Goal: Task Accomplishment & Management: Manage account settings

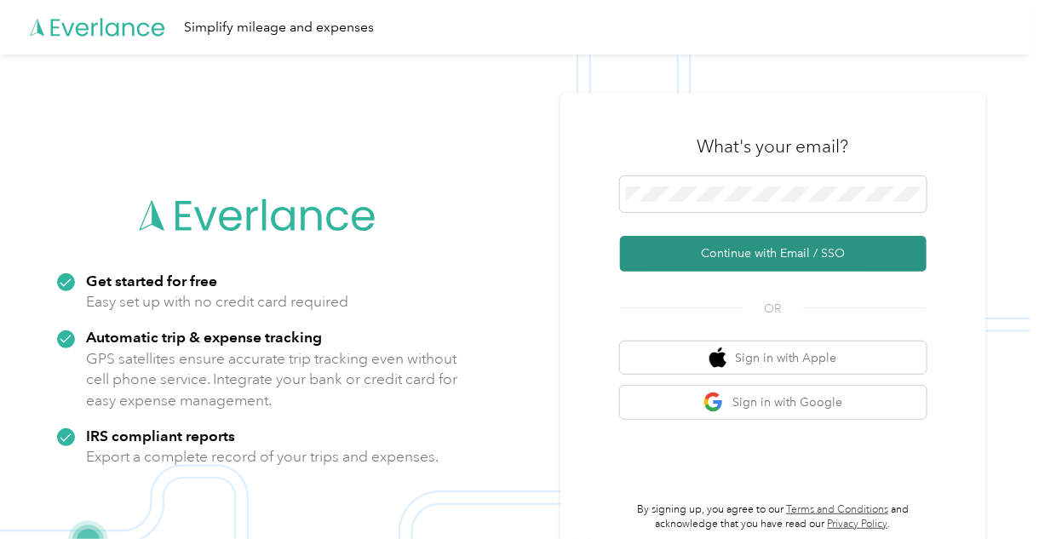
click at [776, 245] on button "Continue with Email / SSO" at bounding box center [773, 254] width 306 height 36
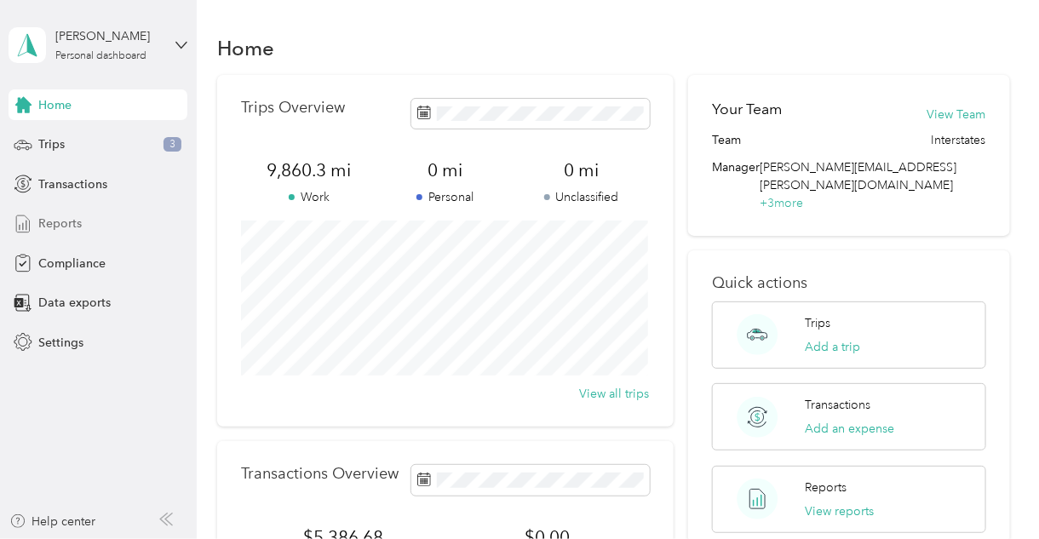
click at [106, 226] on div "Reports" at bounding box center [98, 224] width 179 height 31
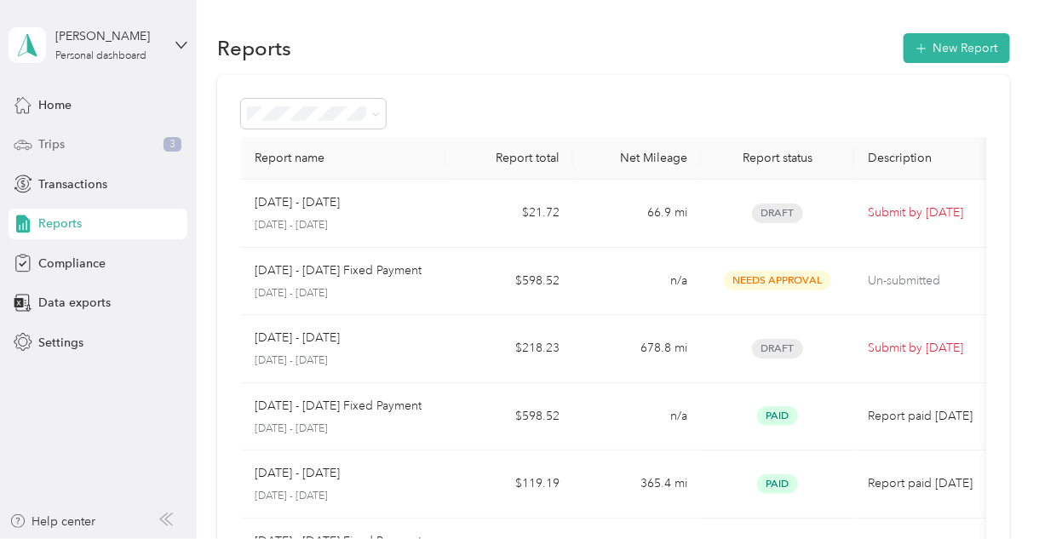
click at [72, 145] on div "Trips 3" at bounding box center [98, 144] width 179 height 31
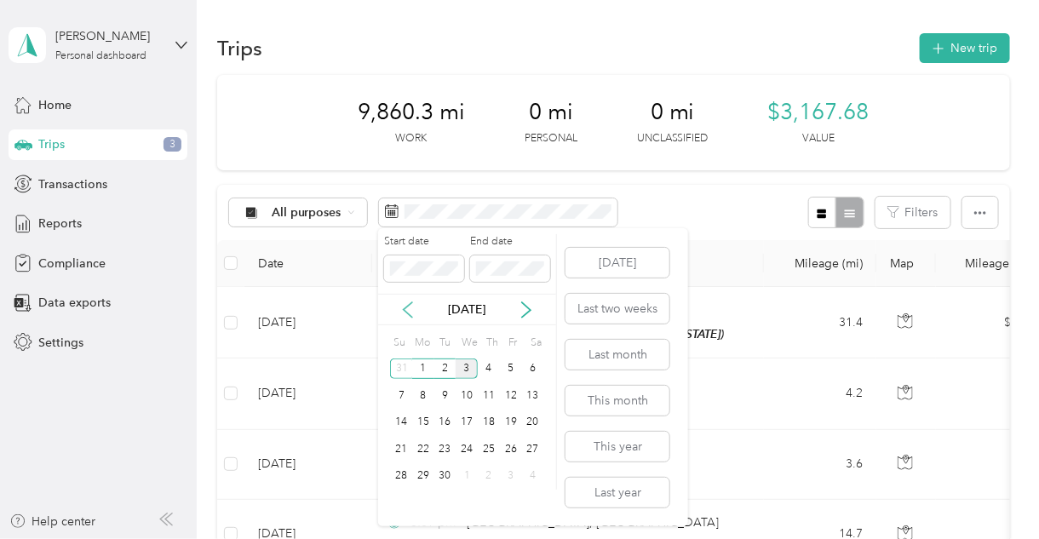
click at [407, 306] on icon at bounding box center [407, 309] width 17 height 17
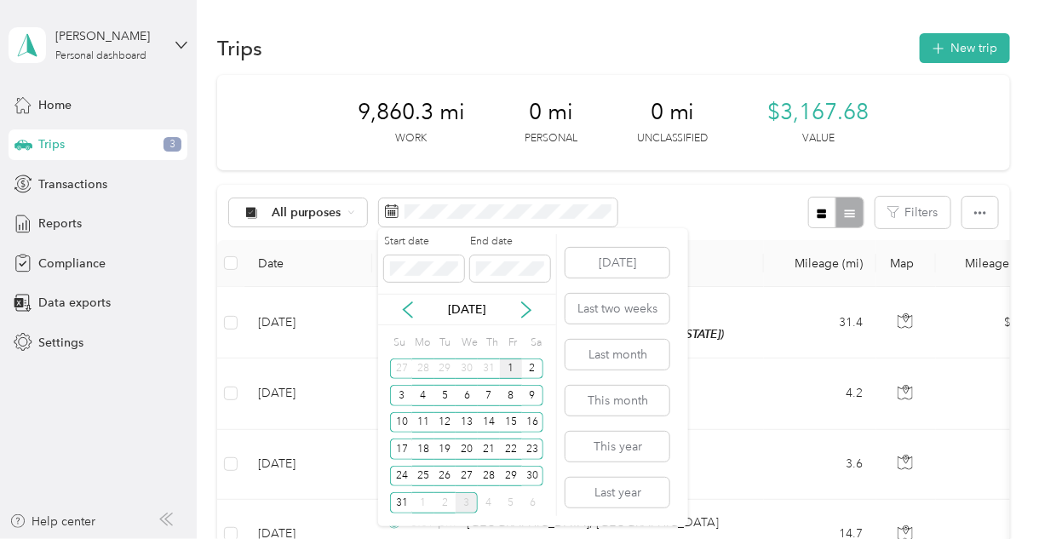
click at [510, 370] on div "1" at bounding box center [511, 368] width 22 height 21
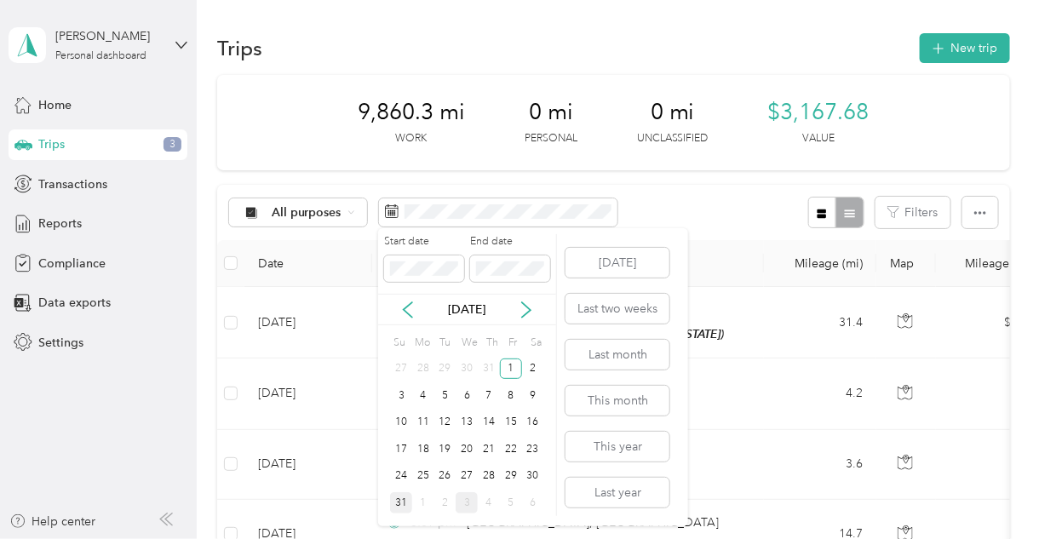
click at [402, 501] on div "31" at bounding box center [401, 502] width 22 height 21
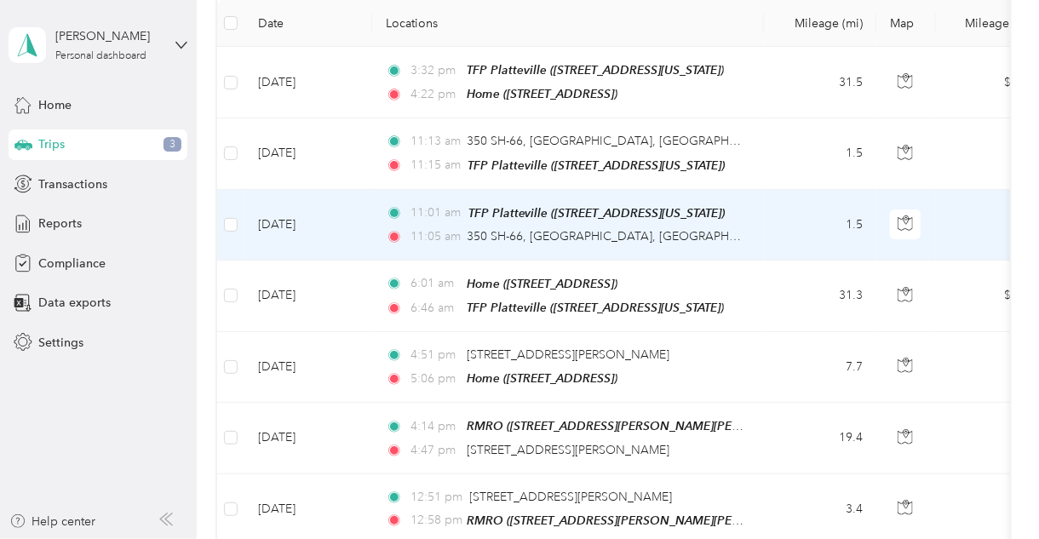
scroll to position [272, 0]
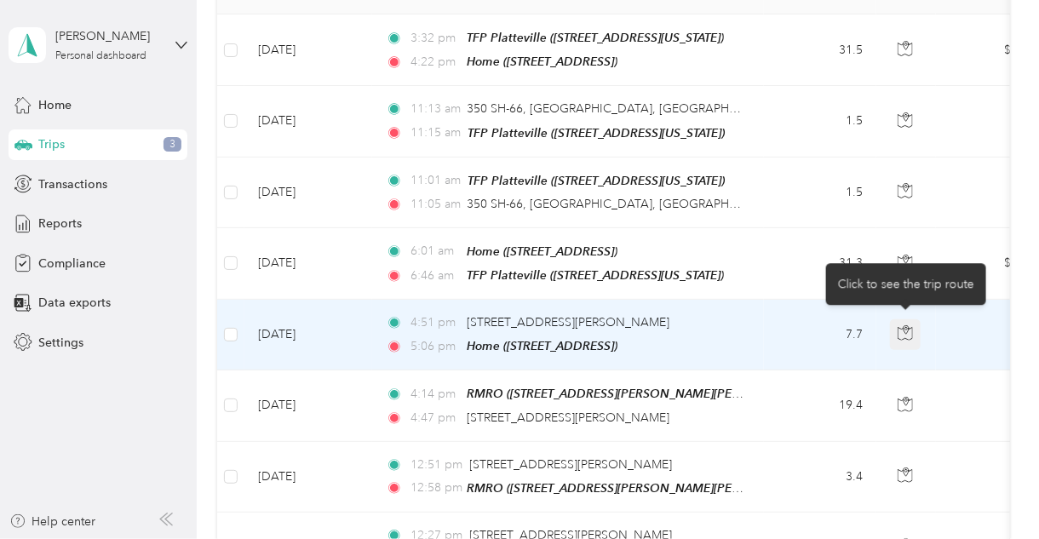
click at [897, 329] on icon "button" at bounding box center [904, 332] width 15 height 15
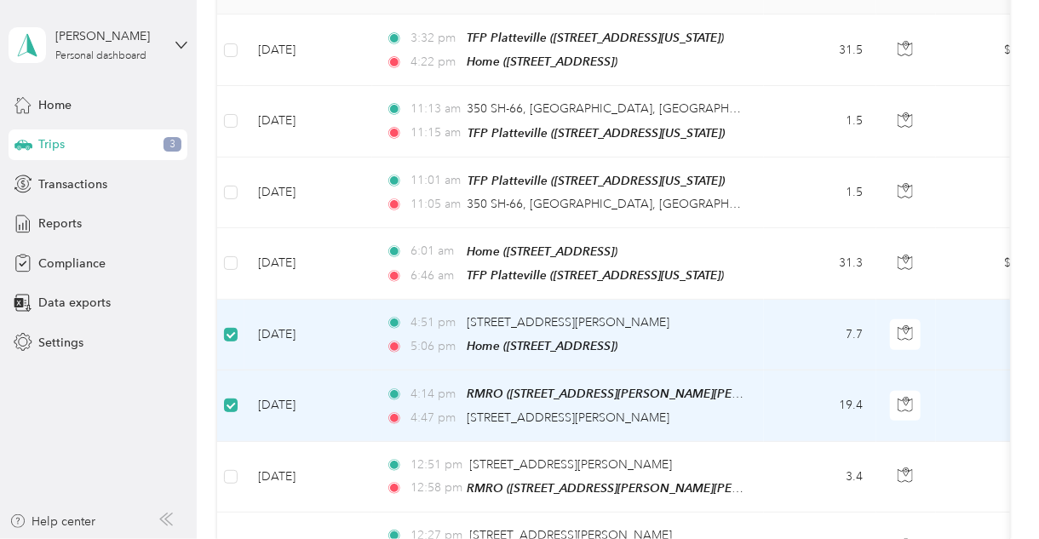
scroll to position [0, 0]
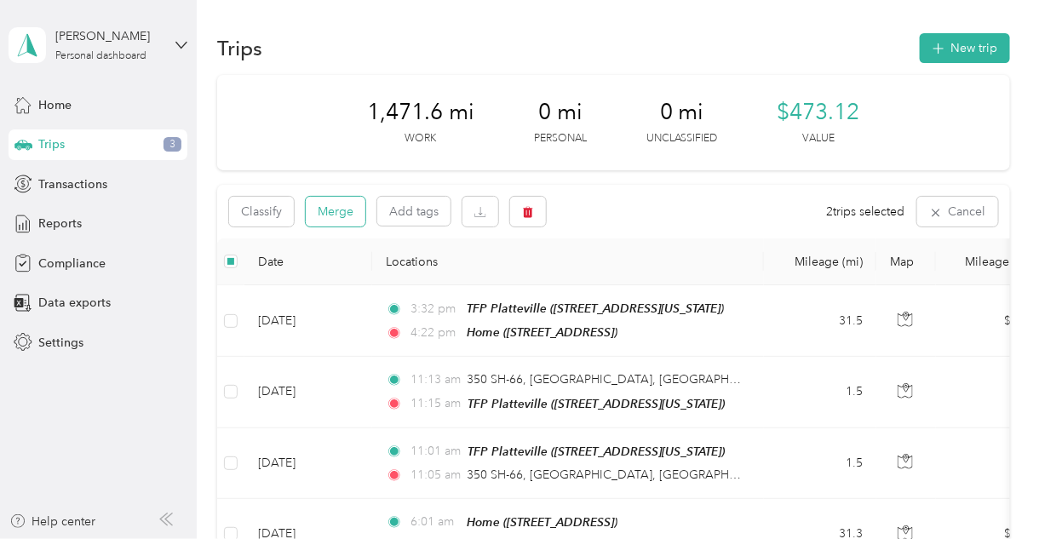
click at [333, 221] on button "Merge" at bounding box center [336, 212] width 60 height 30
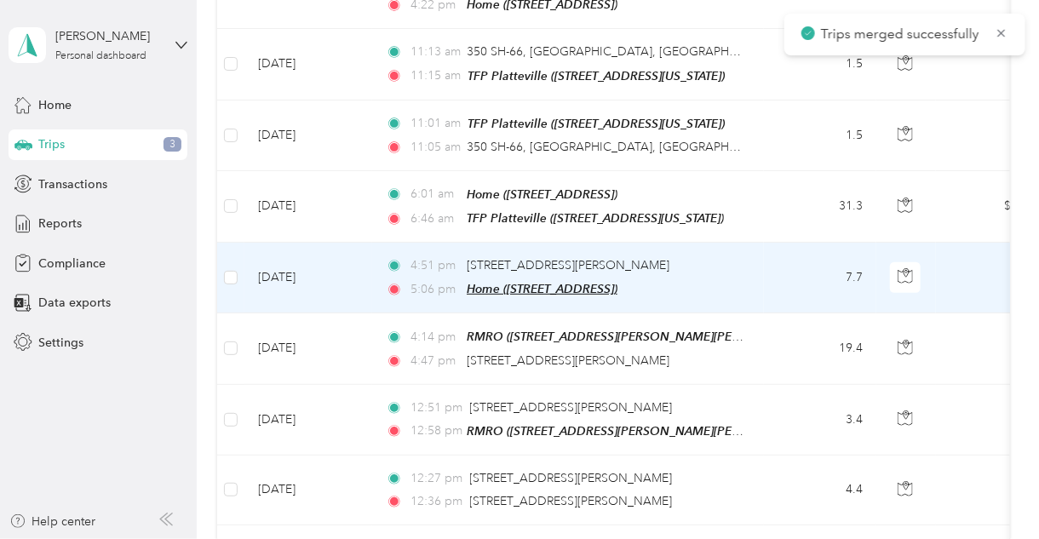
scroll to position [409, 0]
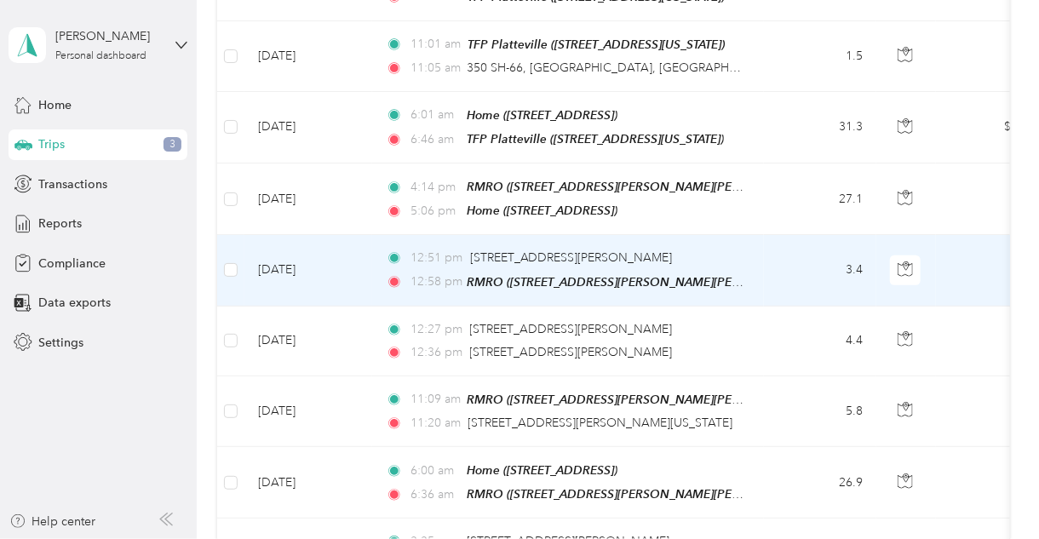
click at [777, 260] on td "3.4" at bounding box center [820, 270] width 112 height 71
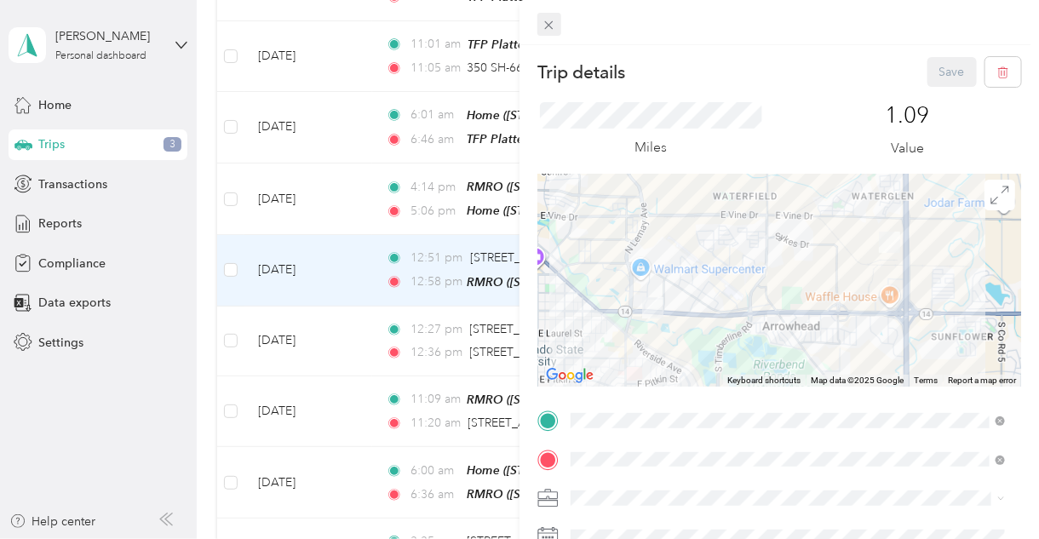
click at [551, 23] on icon at bounding box center [549, 25] width 9 height 9
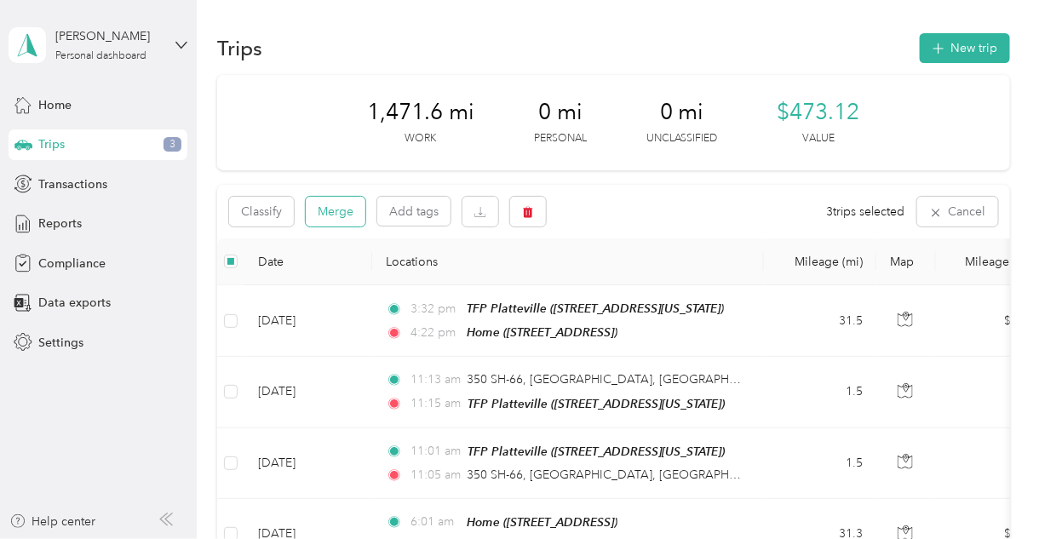
click at [333, 215] on button "Merge" at bounding box center [336, 212] width 60 height 30
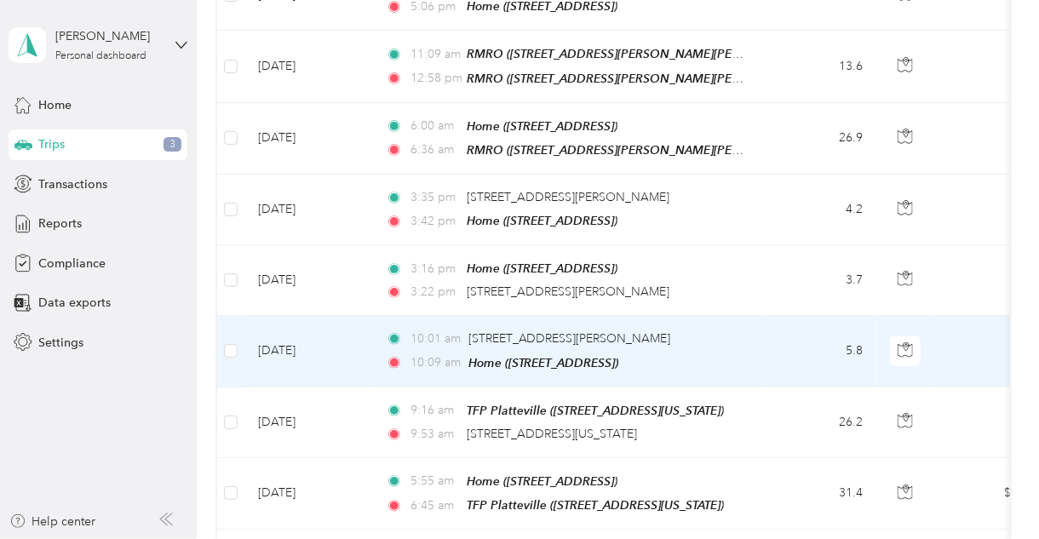
scroll to position [545, 0]
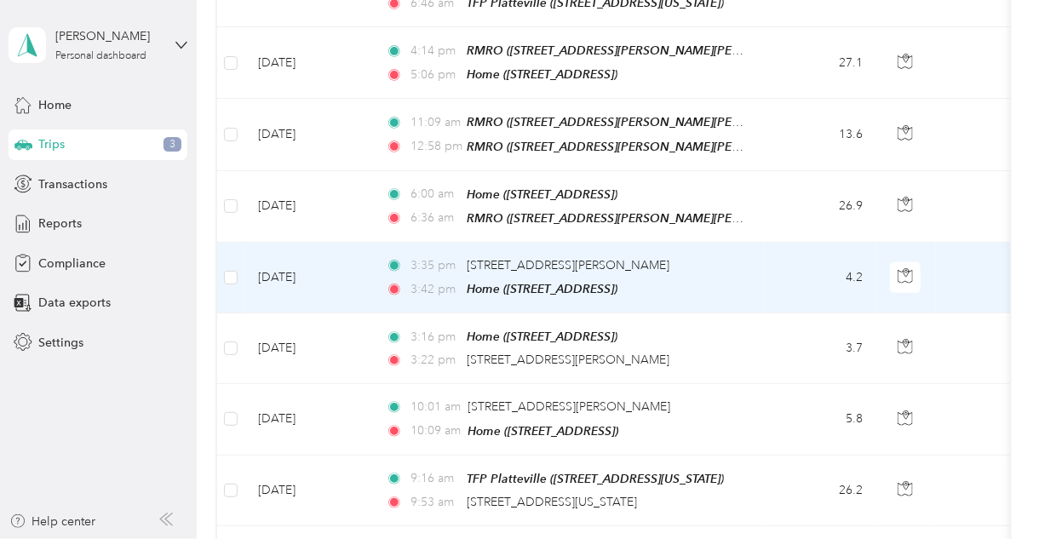
click at [800, 274] on td "4.2" at bounding box center [820, 278] width 112 height 71
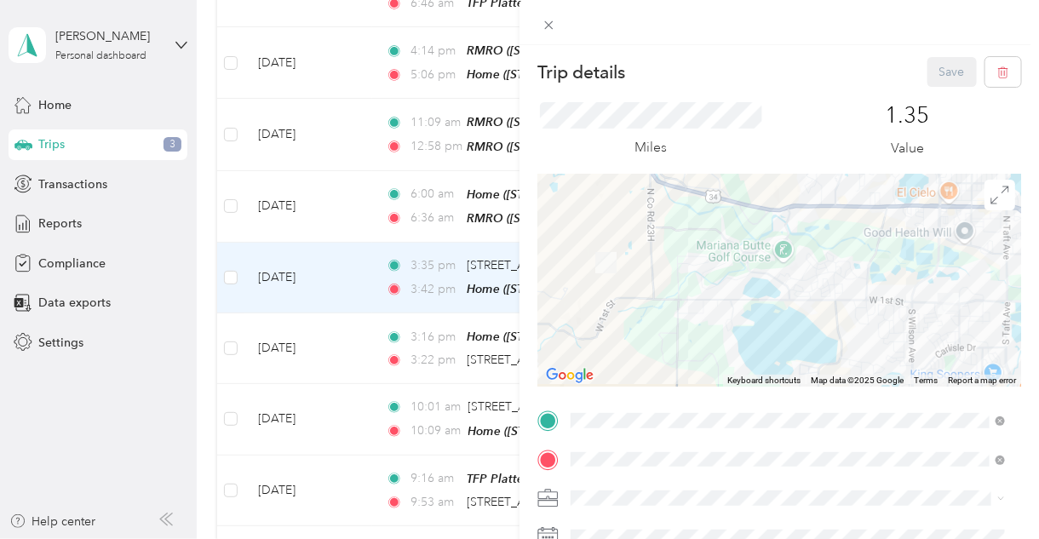
click at [486, 364] on div "Trip details Save This trip cannot be edited because it is either under review,…" at bounding box center [519, 269] width 1039 height 539
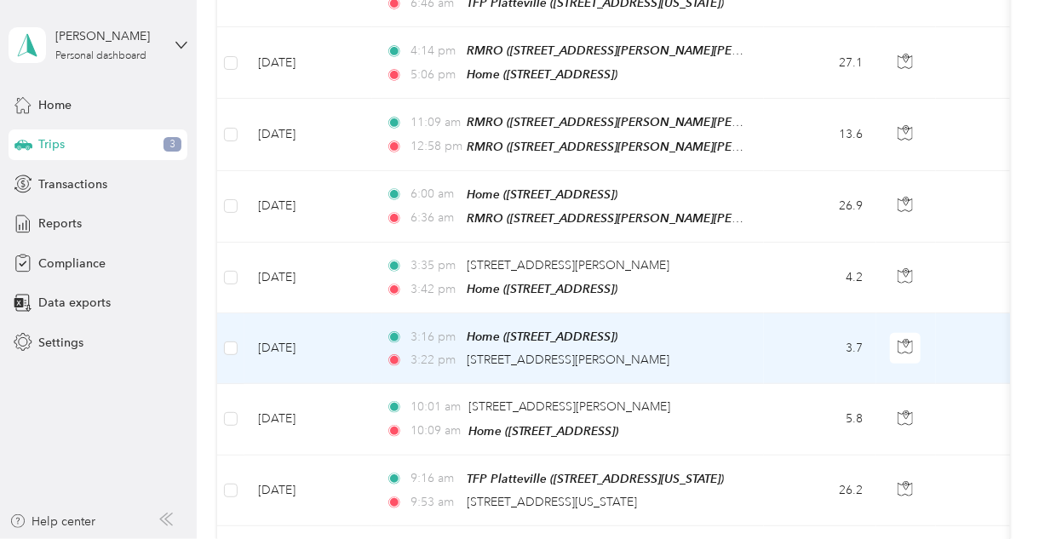
click at [762, 347] on td "3:16 pm Home ([STREET_ADDRESS]) 3:22 pm [STREET_ADDRESS][PERSON_NAME]" at bounding box center [568, 348] width 392 height 71
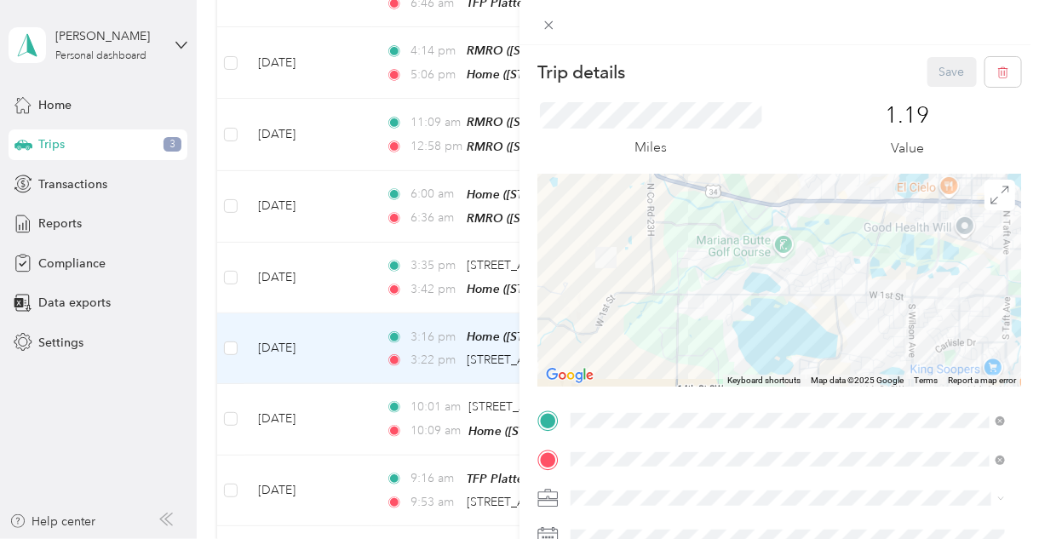
click at [458, 361] on div "Trip details Save This trip cannot be edited because it is either under review,…" at bounding box center [519, 269] width 1039 height 539
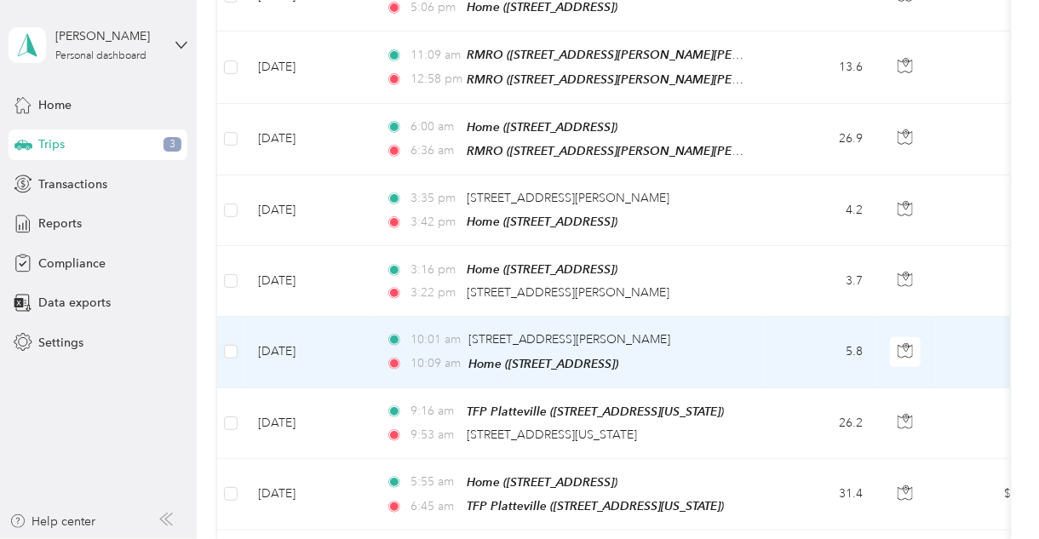
scroll to position [613, 0]
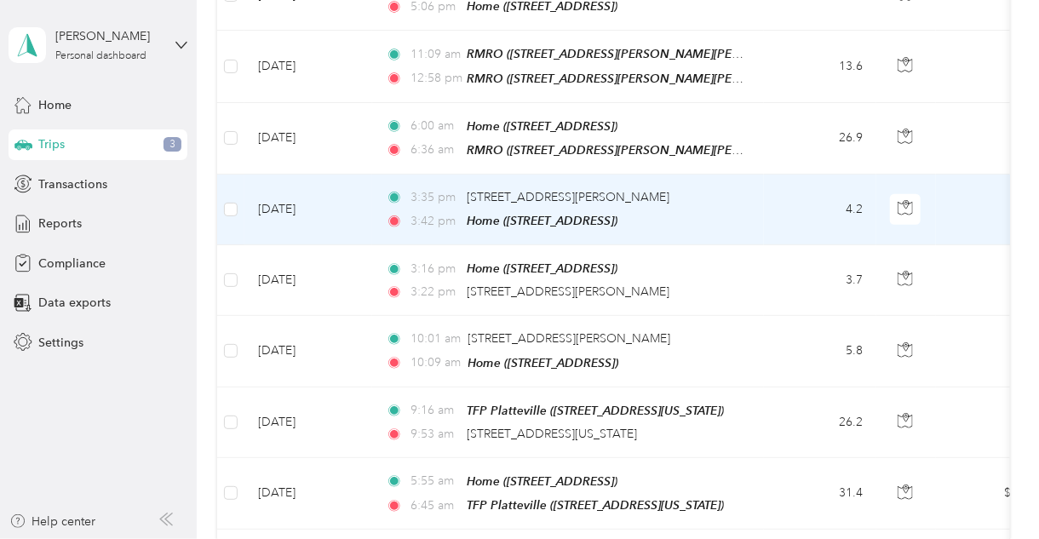
click at [769, 198] on td "4.2" at bounding box center [820, 210] width 112 height 71
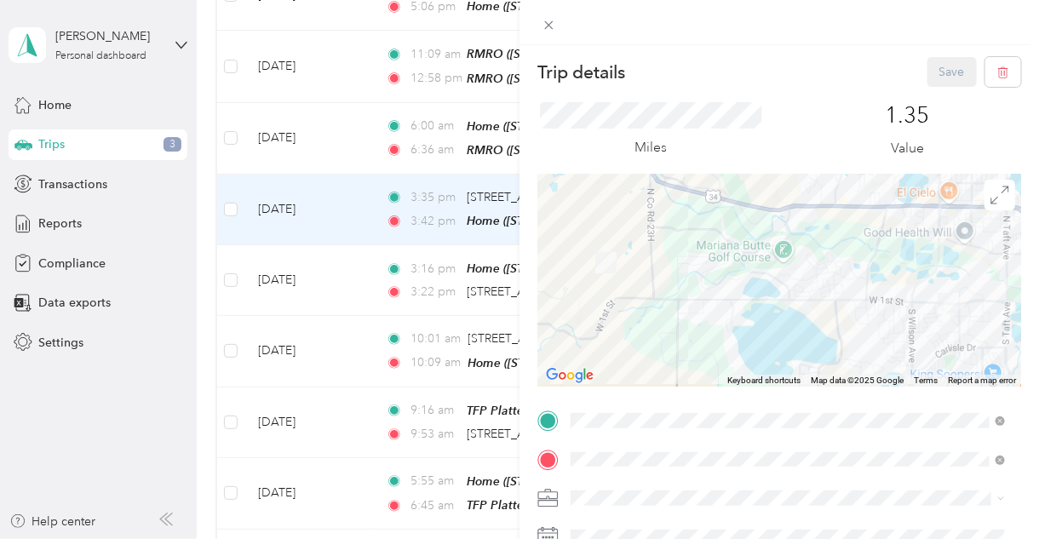
click at [284, 290] on div "Trip details Save This trip cannot be edited because it is either under review,…" at bounding box center [519, 269] width 1039 height 539
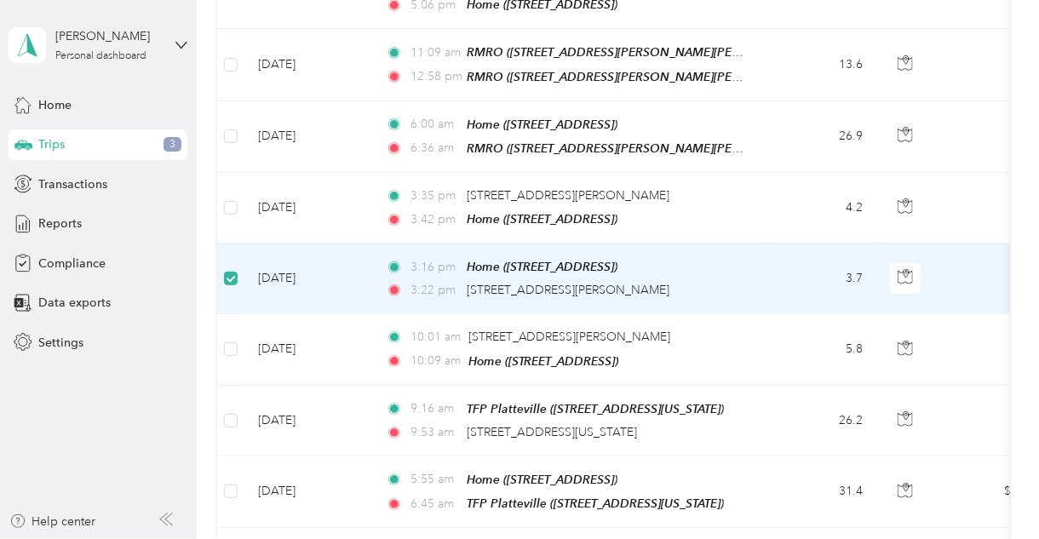
scroll to position [611, 0]
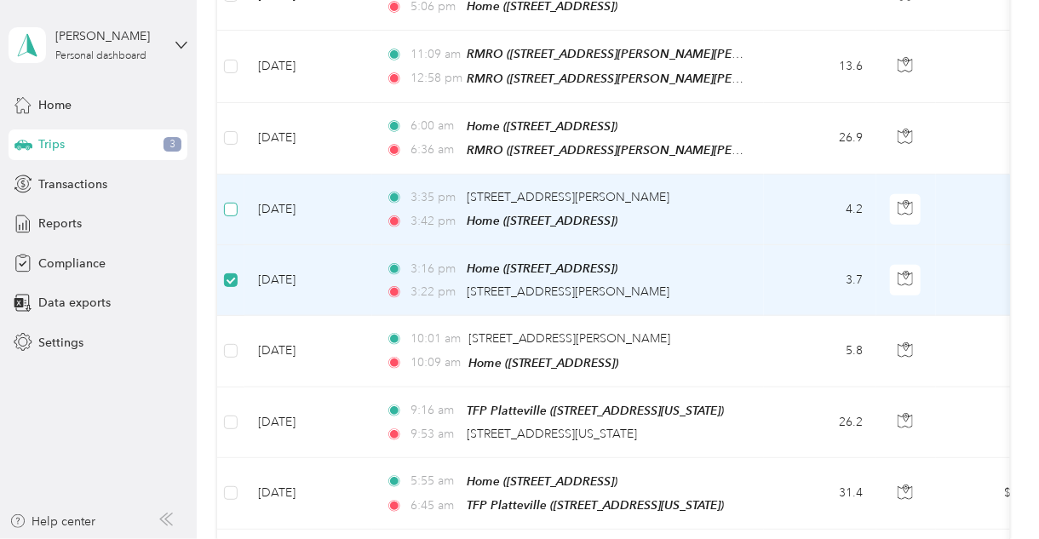
click at [229, 202] on label at bounding box center [231, 209] width 14 height 19
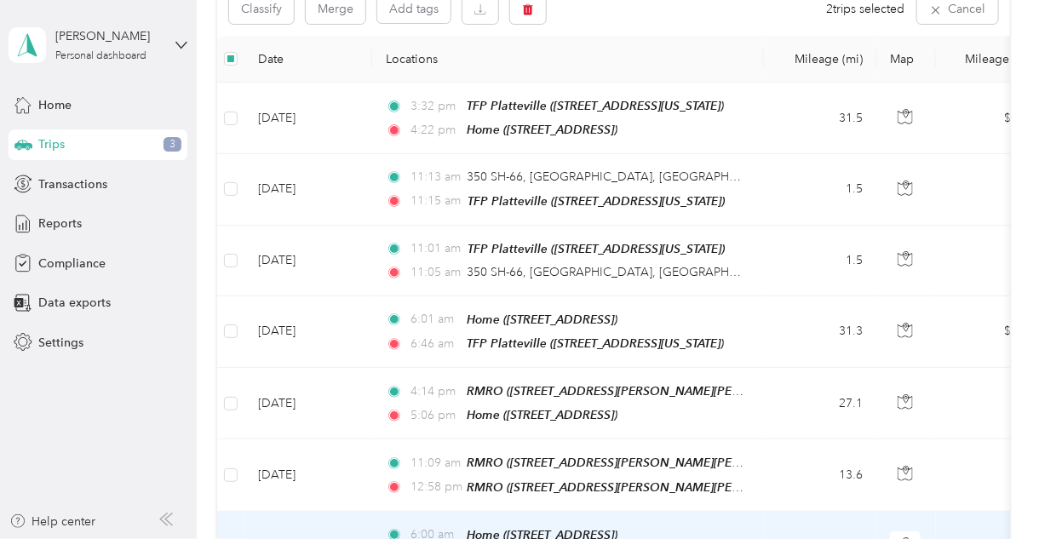
scroll to position [0, 0]
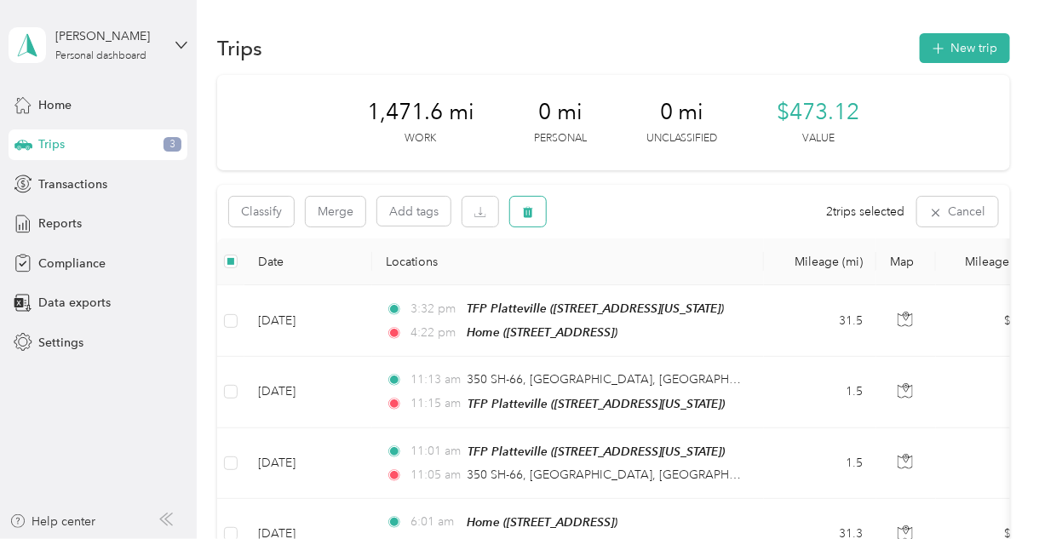
click at [520, 218] on button "button" at bounding box center [528, 212] width 36 height 30
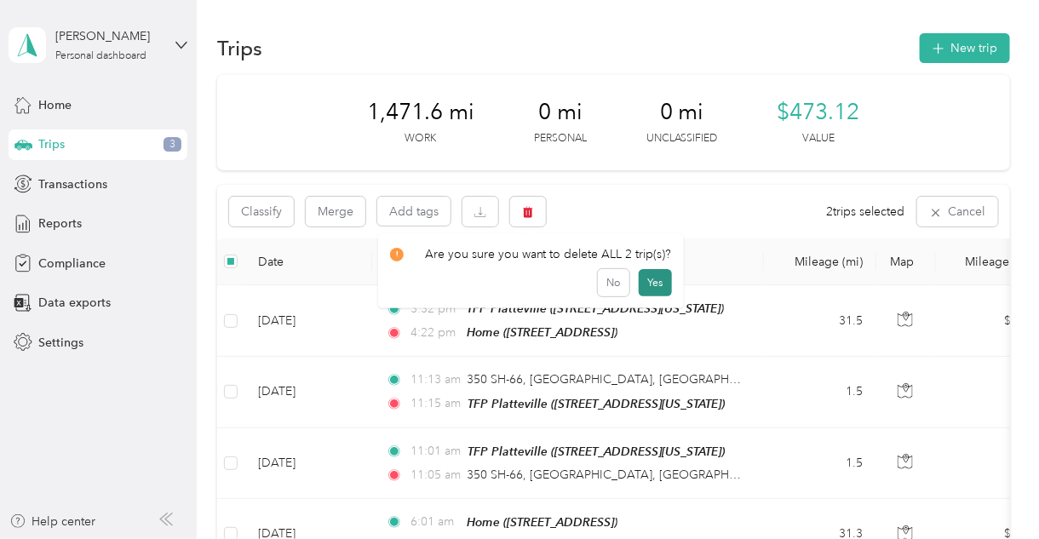
click at [647, 281] on button "Yes" at bounding box center [655, 282] width 33 height 27
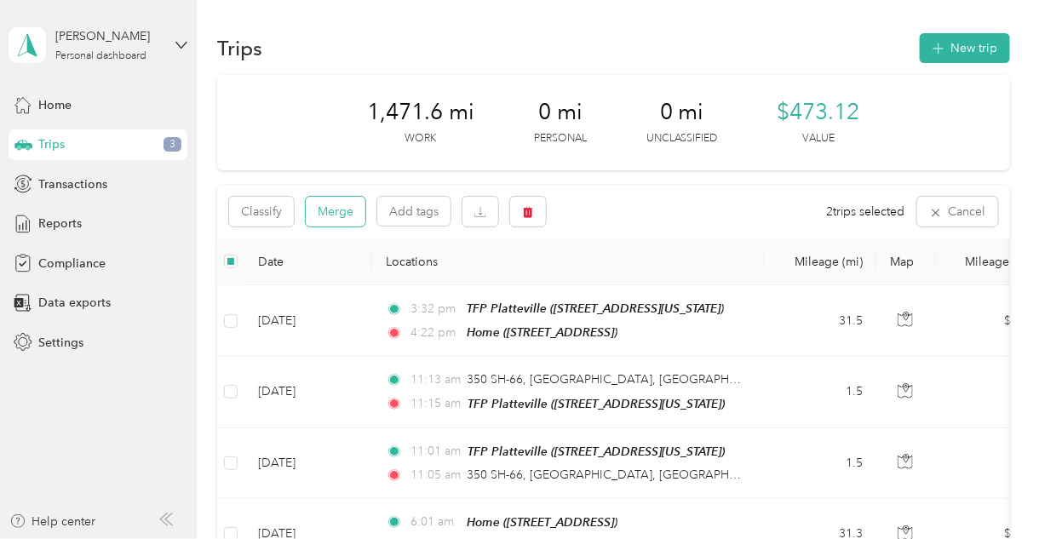
click at [342, 212] on button "Merge" at bounding box center [336, 212] width 60 height 30
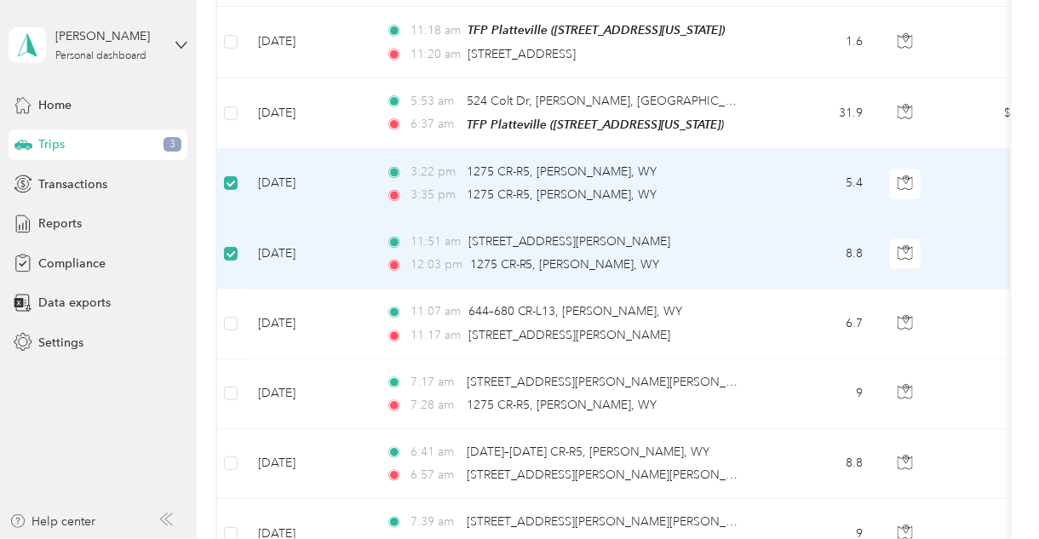
scroll to position [1292, 0]
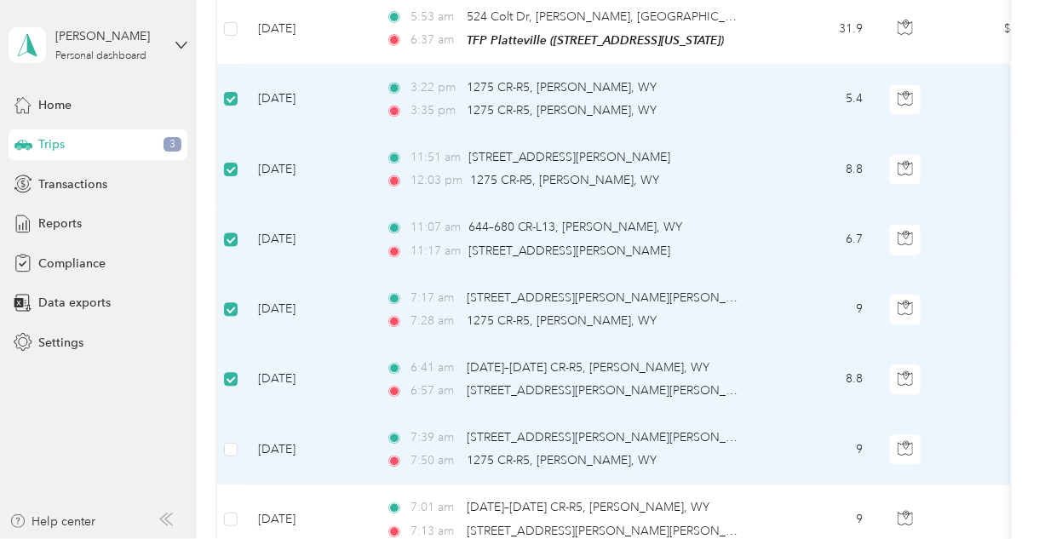
click at [226, 432] on td at bounding box center [230, 450] width 27 height 70
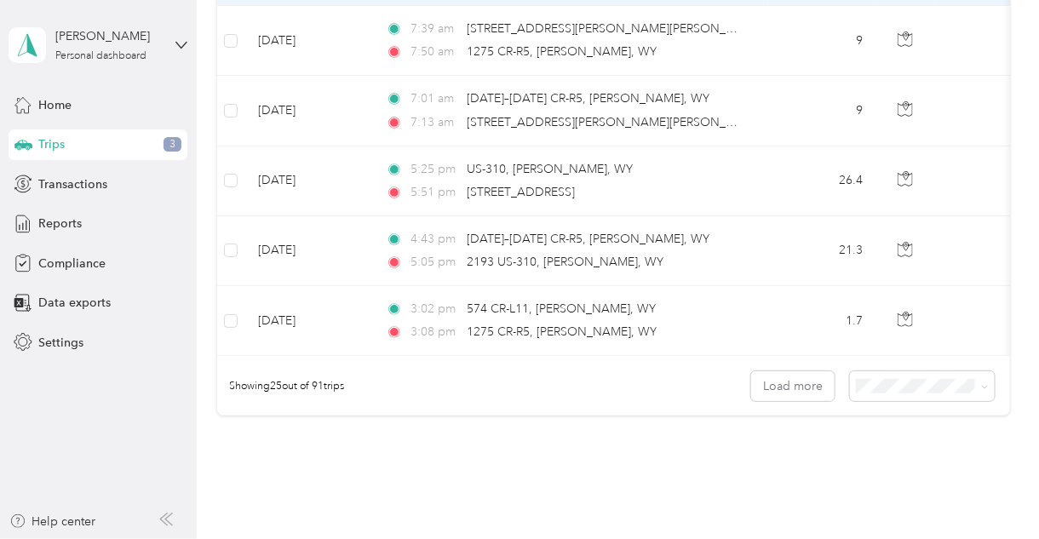
scroll to position [1633, 0]
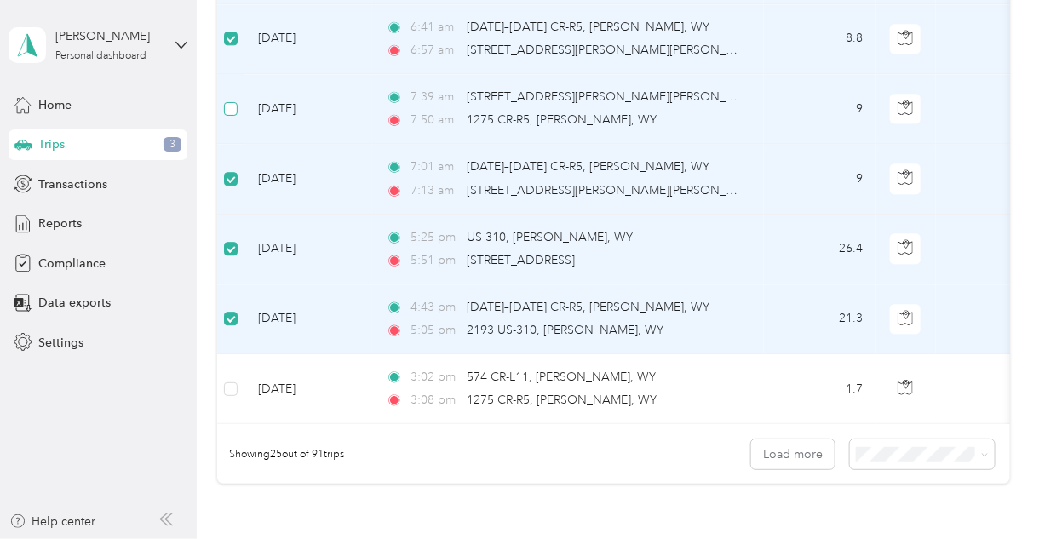
click at [233, 100] on label at bounding box center [231, 109] width 14 height 19
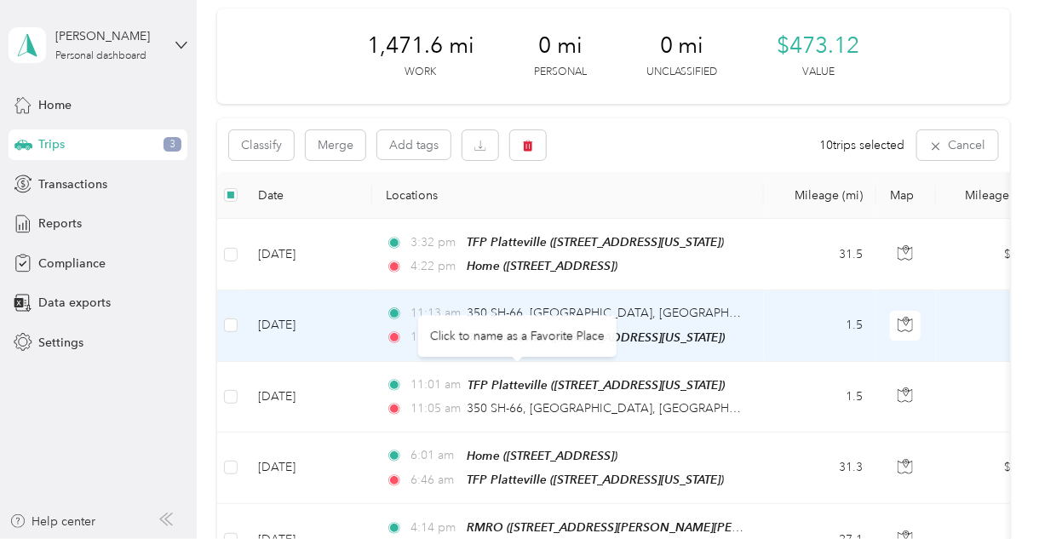
scroll to position [0, 0]
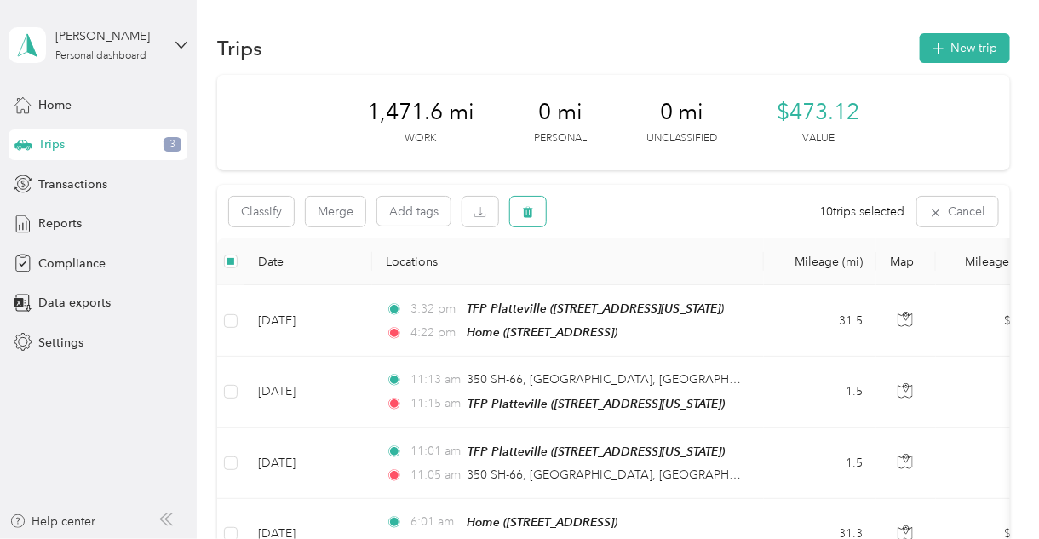
click at [518, 215] on button "button" at bounding box center [528, 212] width 36 height 30
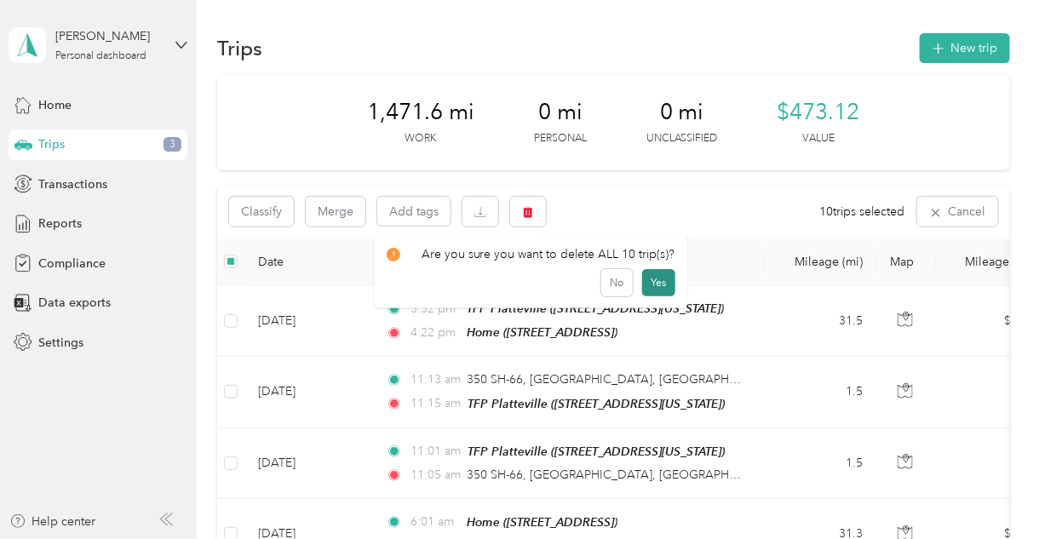
click at [656, 285] on button "Yes" at bounding box center [658, 282] width 33 height 27
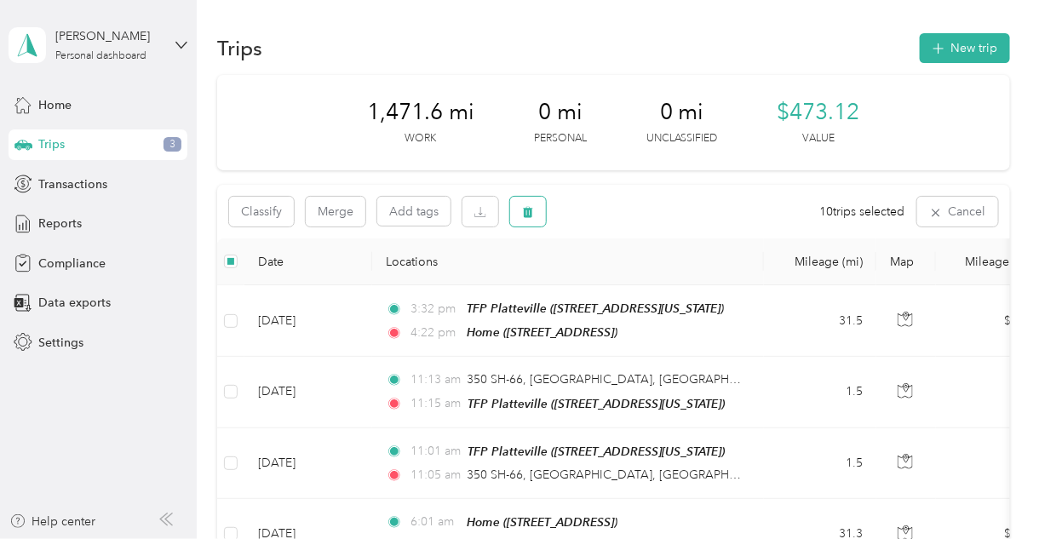
click at [526, 214] on icon "button" at bounding box center [528, 212] width 10 height 11
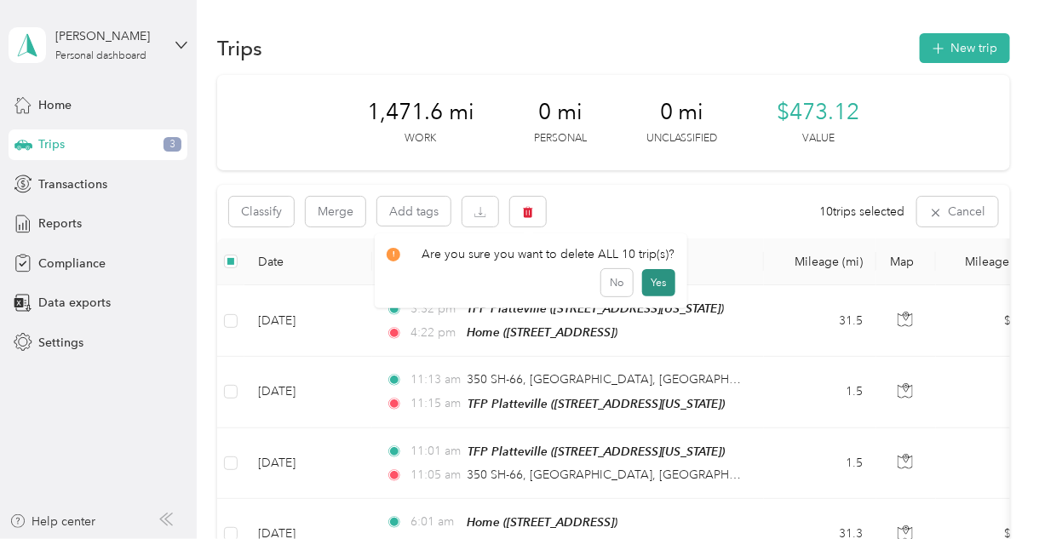
click at [665, 285] on button "Yes" at bounding box center [658, 282] width 33 height 27
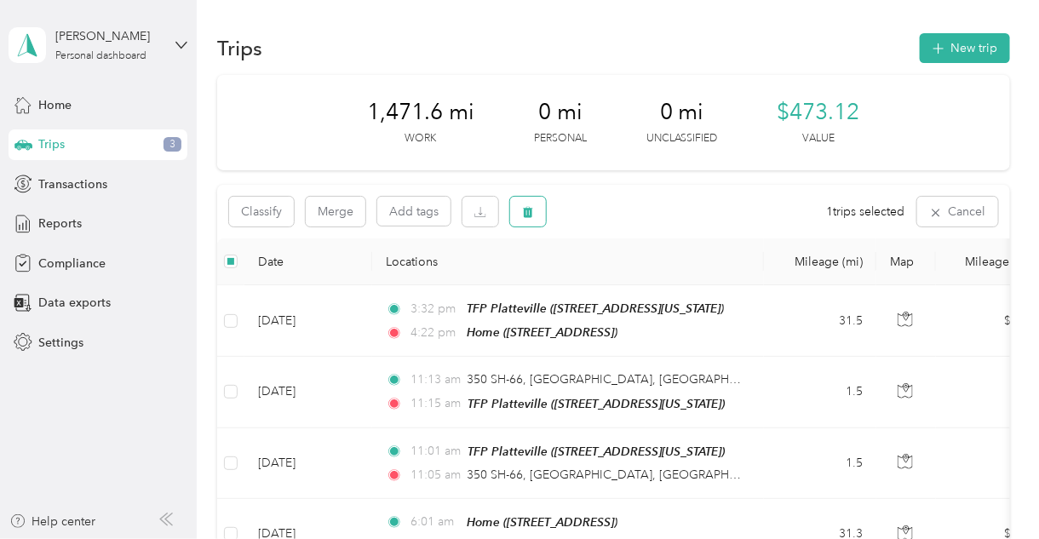
click at [528, 215] on icon "button" at bounding box center [528, 212] width 10 height 11
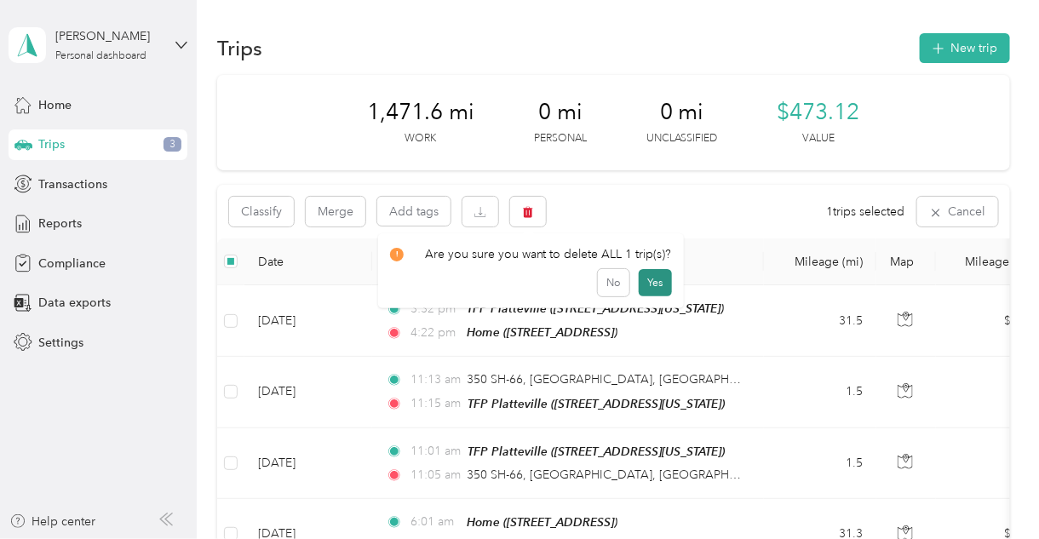
click at [658, 291] on button "Yes" at bounding box center [655, 282] width 33 height 27
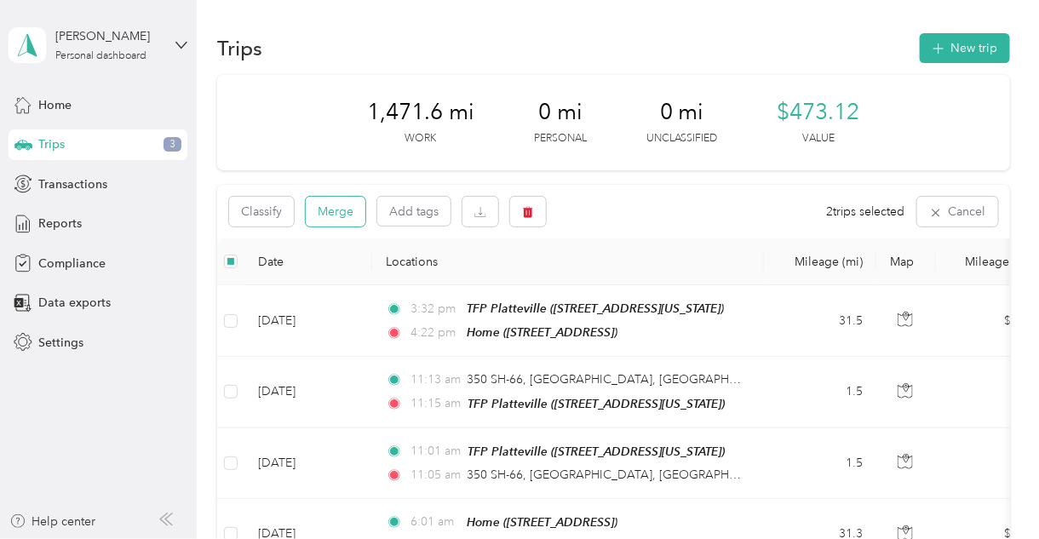
click at [339, 211] on button "Merge" at bounding box center [336, 212] width 60 height 30
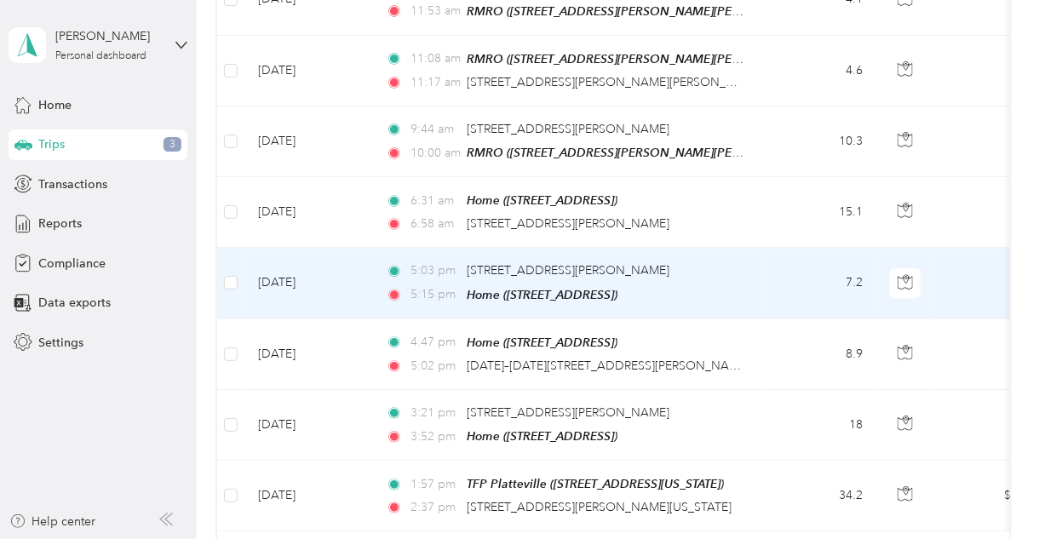
scroll to position [1566, 0]
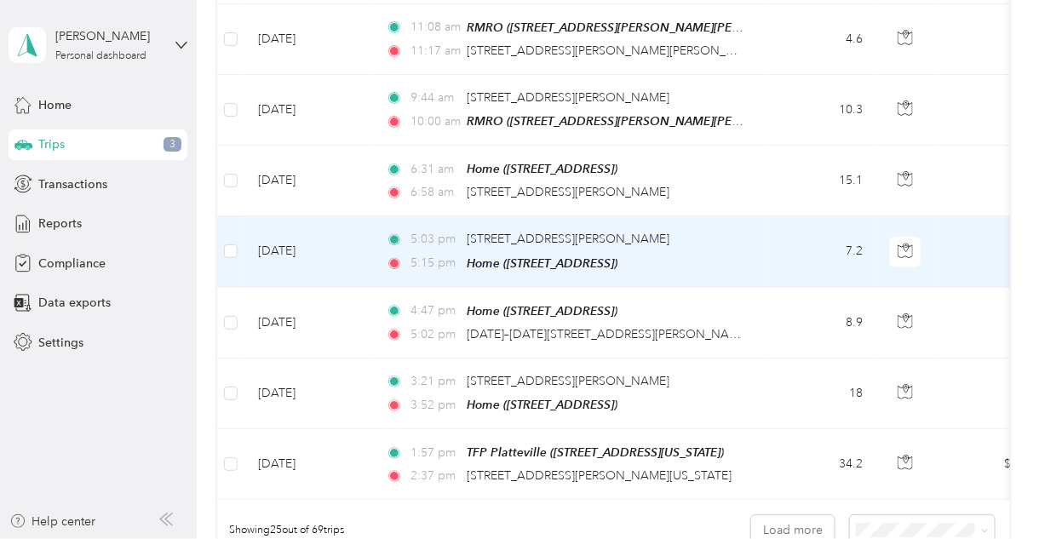
click at [785, 230] on td "7.2" at bounding box center [820, 251] width 112 height 71
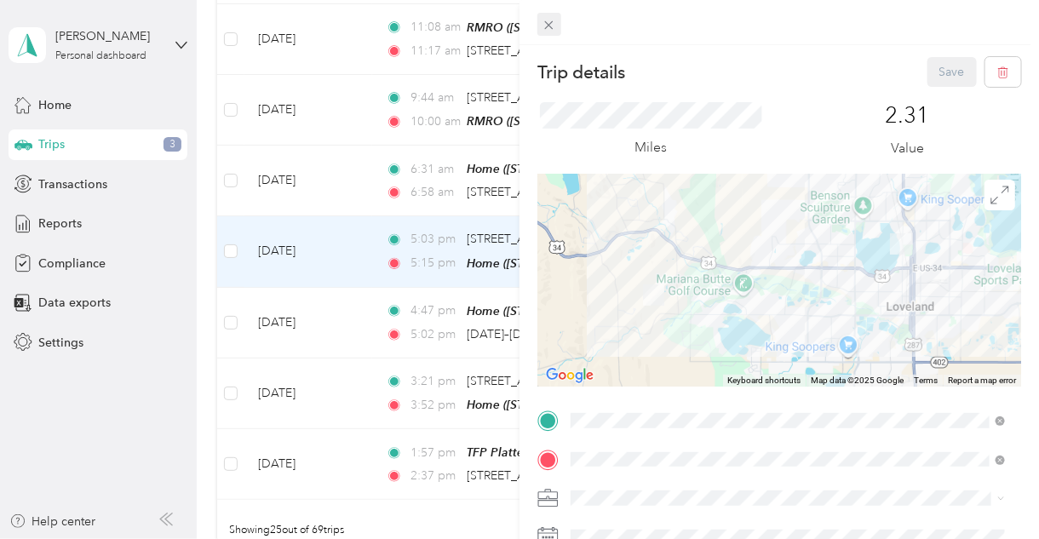
click at [557, 28] on span at bounding box center [549, 25] width 24 height 24
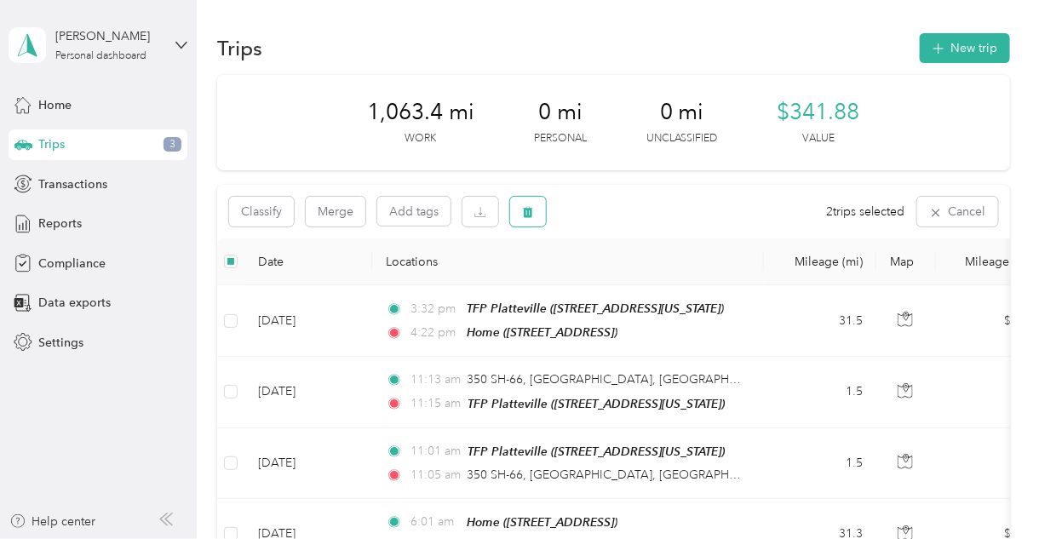
click at [518, 219] on button "button" at bounding box center [528, 212] width 36 height 30
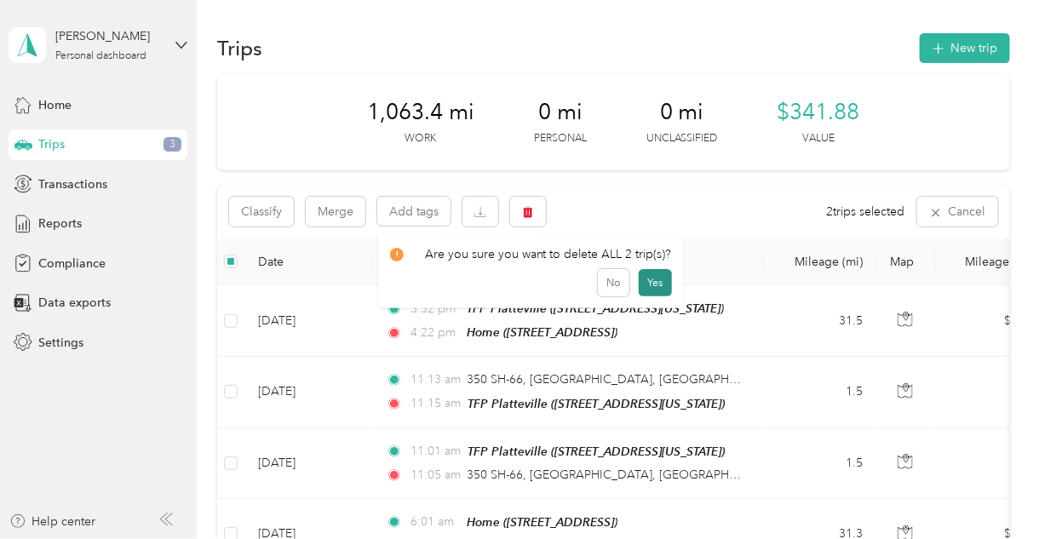
click at [649, 284] on button "Yes" at bounding box center [655, 282] width 33 height 27
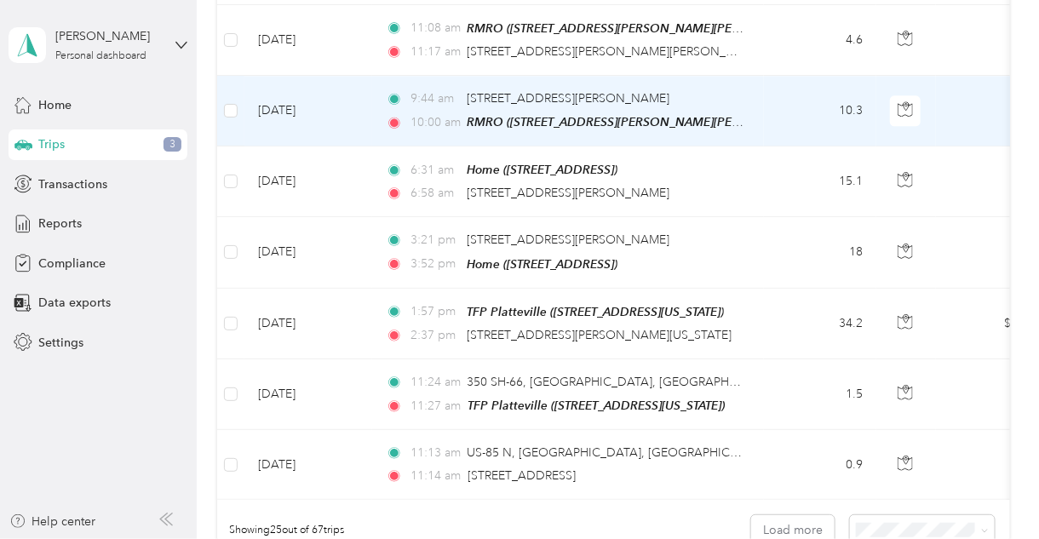
scroll to position [1567, 0]
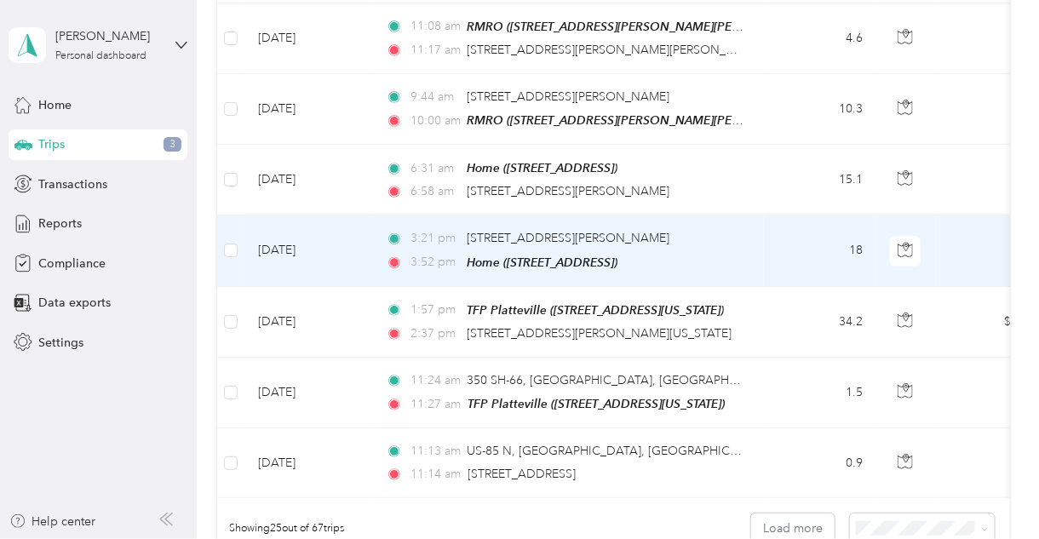
click at [750, 220] on td "3:21 pm [STREET_ADDRESS][PERSON_NAME] 3:52 pm Home ([STREET_ADDRESS])" at bounding box center [568, 250] width 392 height 71
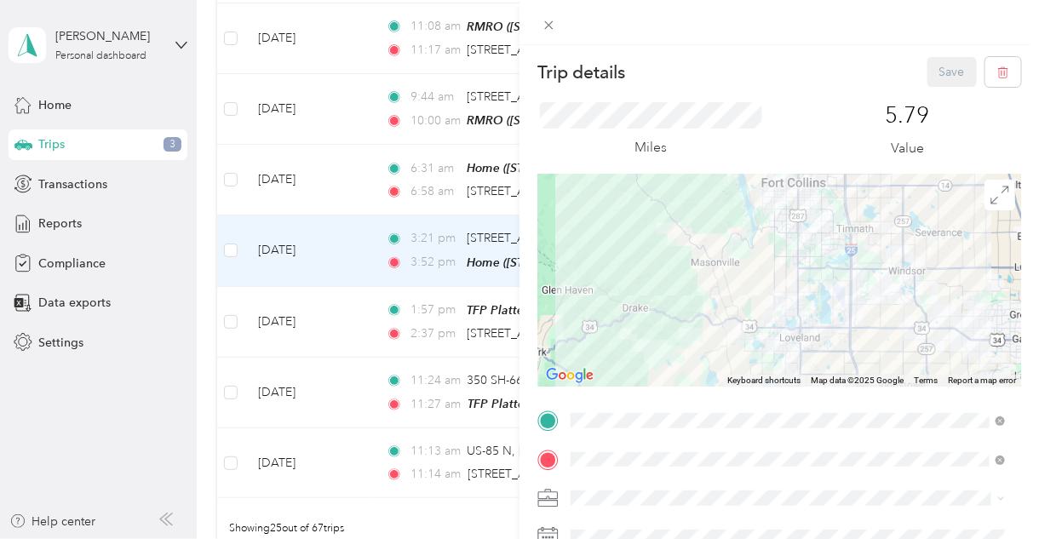
click at [341, 184] on div "Trip details Save This trip cannot be edited because it is either under review,…" at bounding box center [519, 269] width 1039 height 539
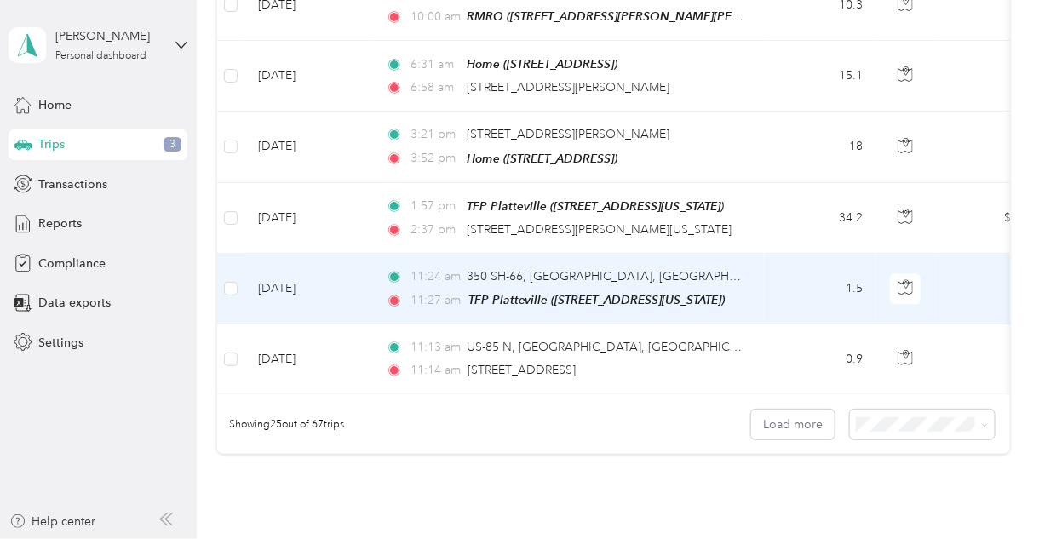
scroll to position [1704, 0]
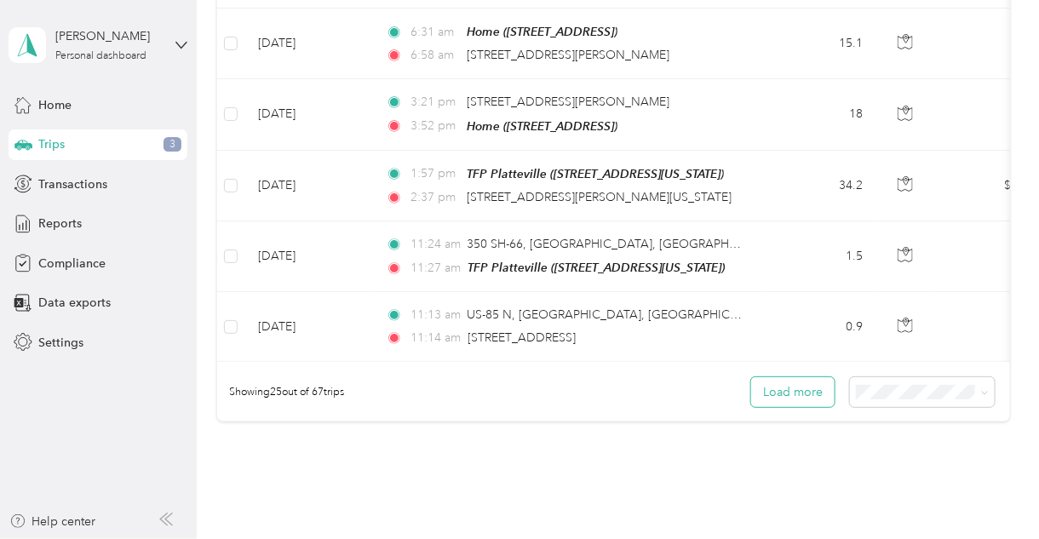
click at [794, 377] on button "Load more" at bounding box center [792, 392] width 83 height 30
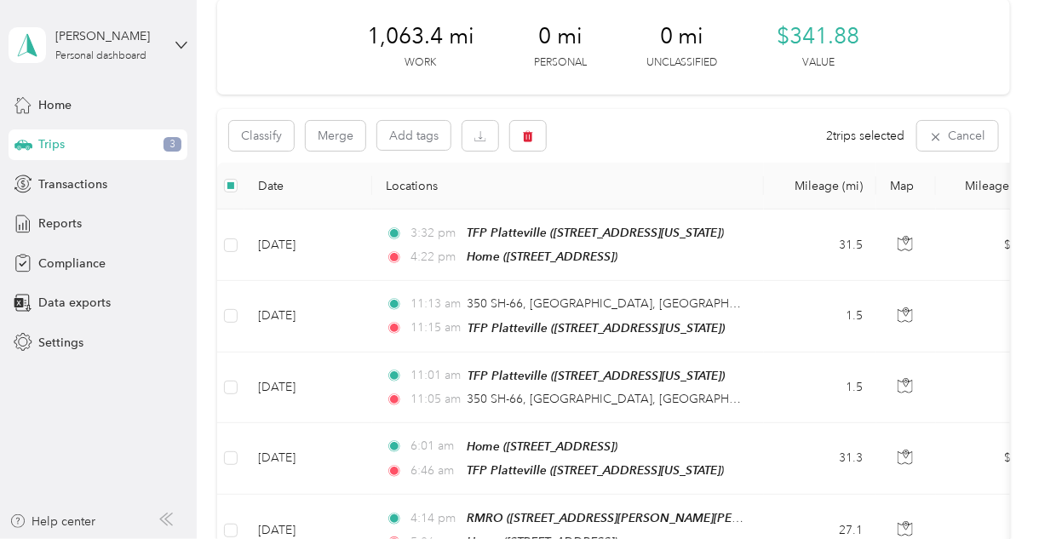
scroll to position [0, 0]
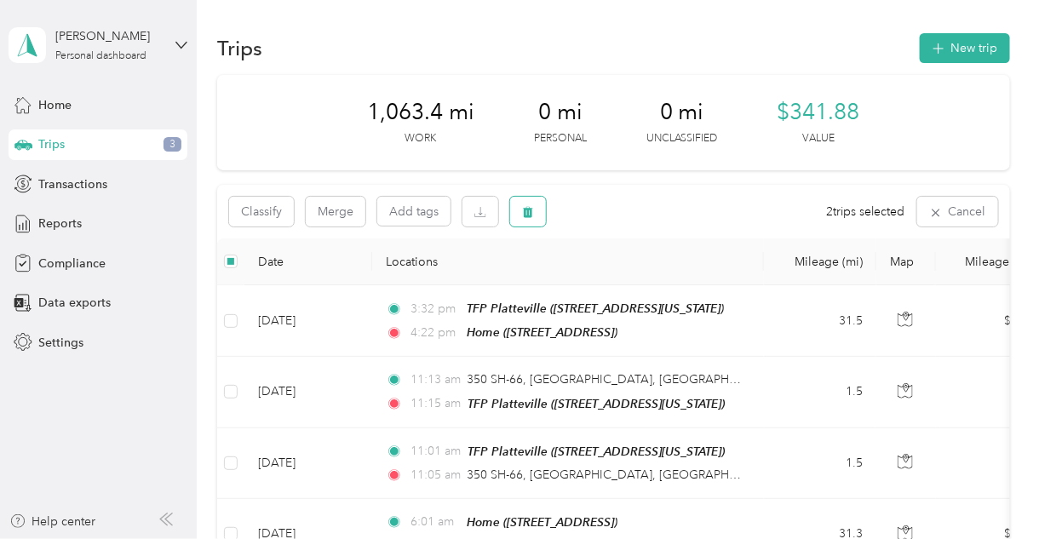
click at [526, 219] on button "button" at bounding box center [528, 212] width 36 height 30
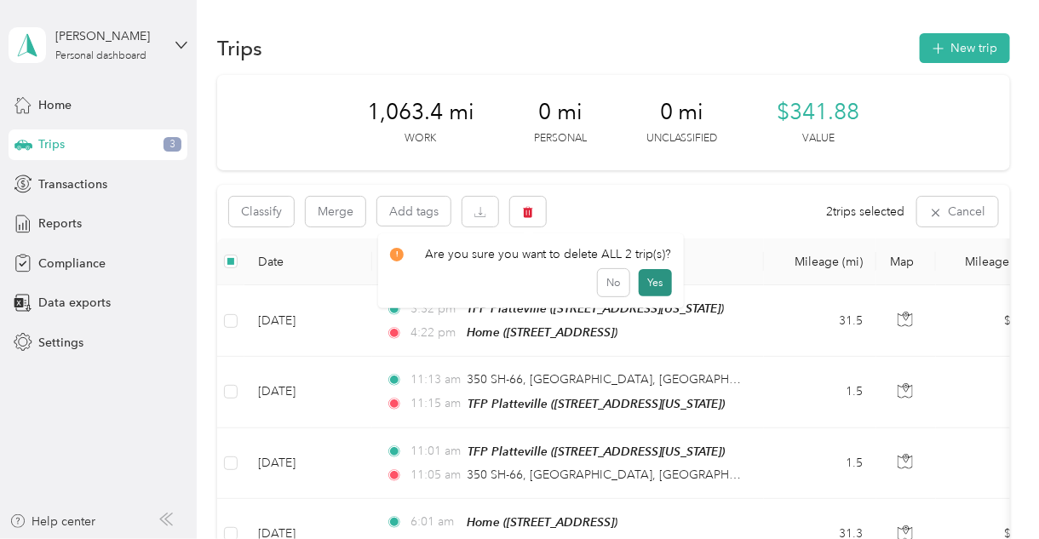
click at [641, 281] on button "Yes" at bounding box center [655, 282] width 33 height 27
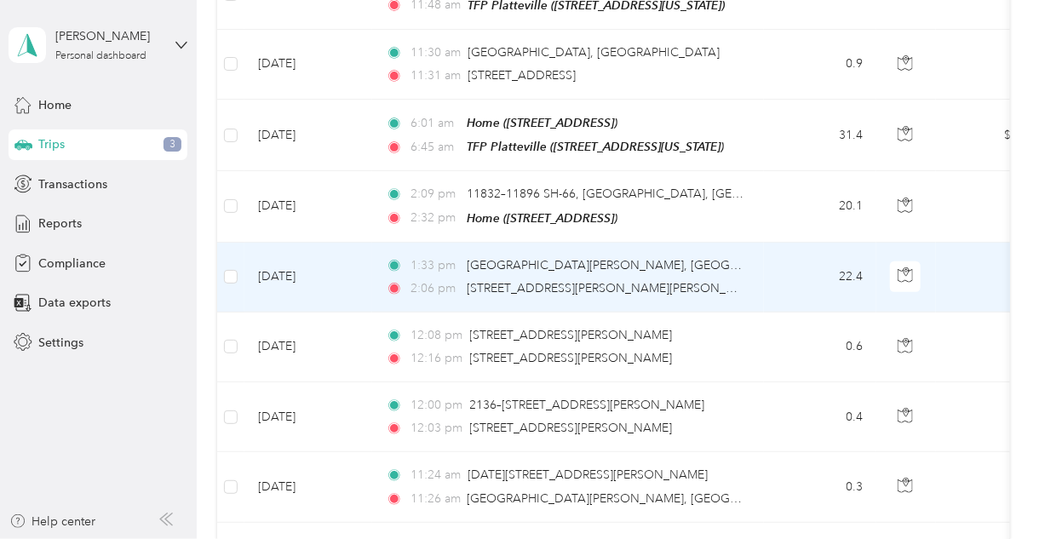
scroll to position [2725, 0]
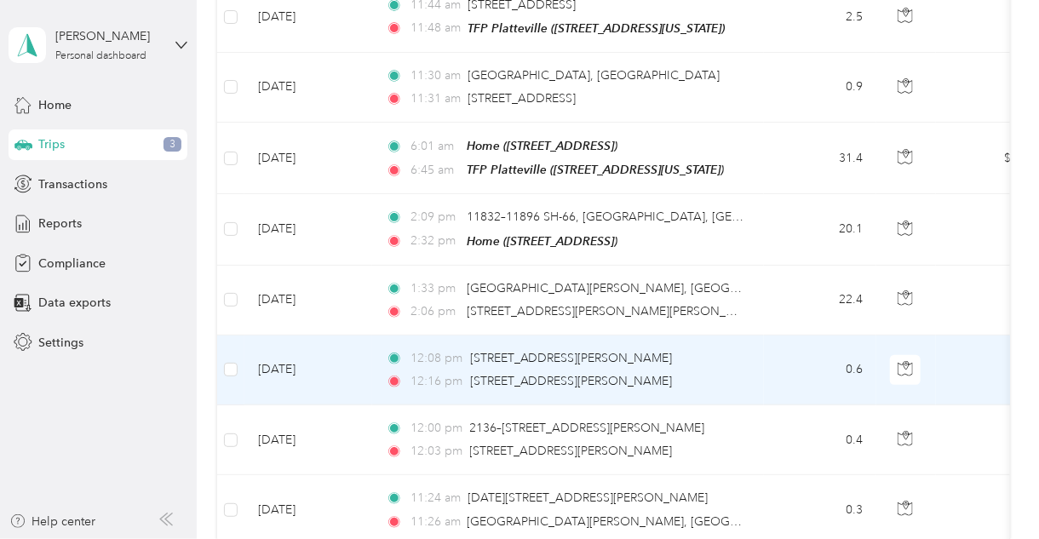
click at [787, 335] on td "0.6" at bounding box center [820, 370] width 112 height 70
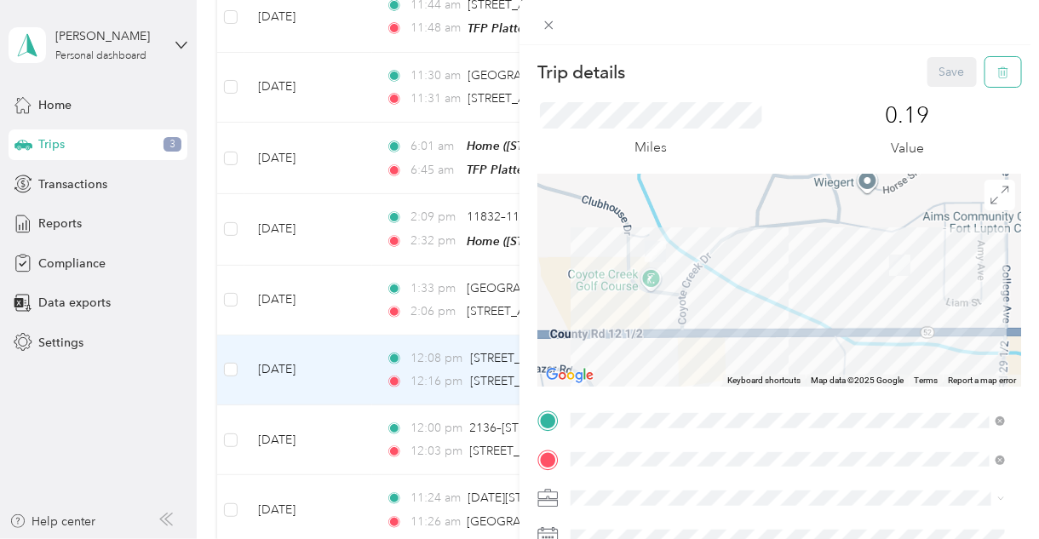
click at [997, 70] on icon "button" at bounding box center [1003, 72] width 12 height 12
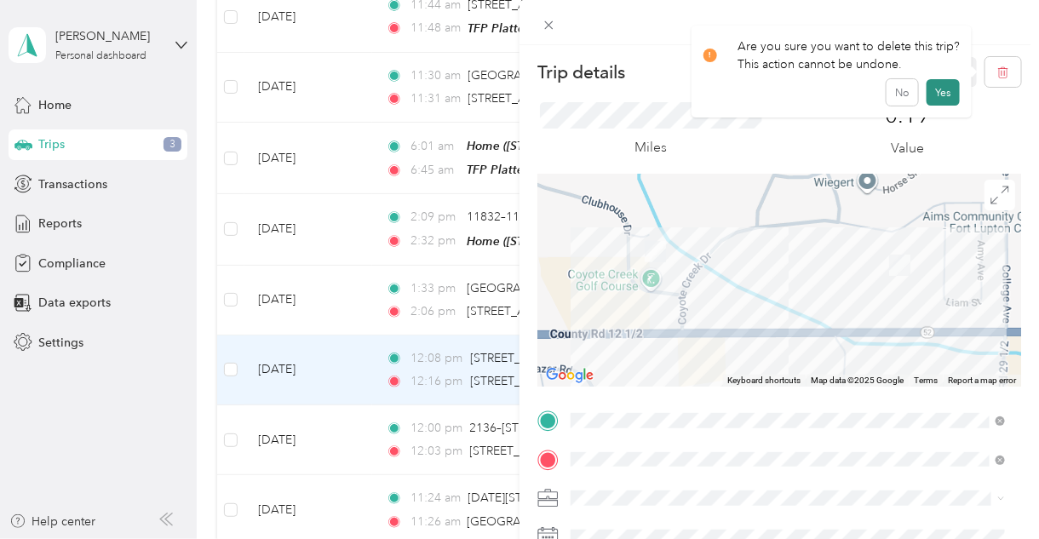
click at [945, 90] on button "Yes" at bounding box center [942, 92] width 33 height 27
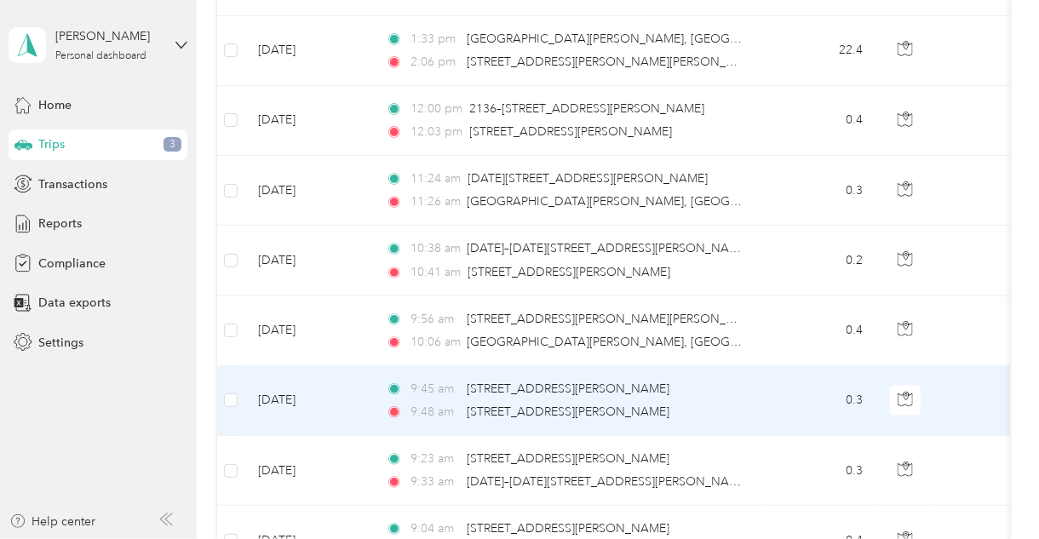
scroll to position [2998, 0]
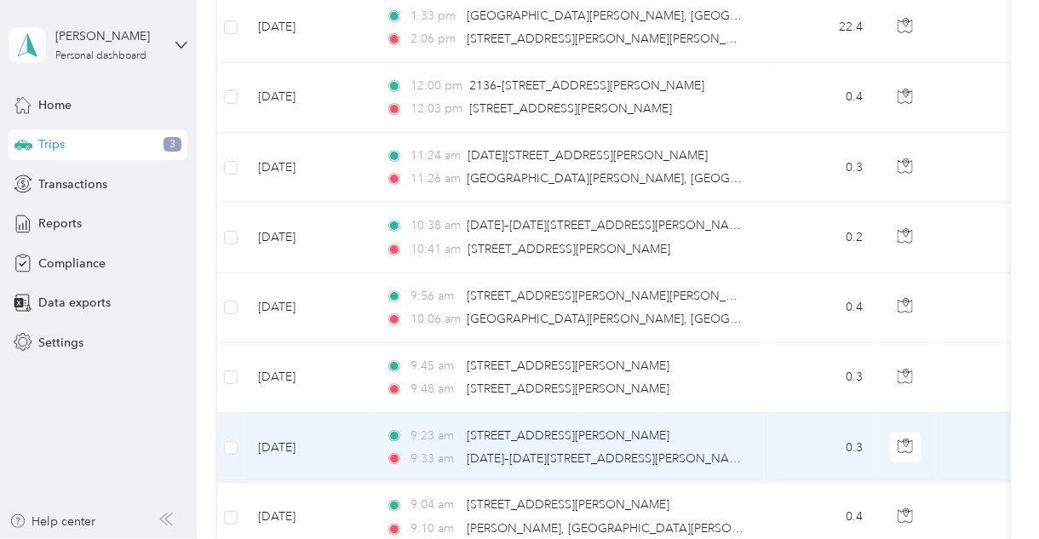
click at [740, 427] on div "9:23 am [STREET_ADDRESS][PERSON_NAME]" at bounding box center [565, 436] width 358 height 19
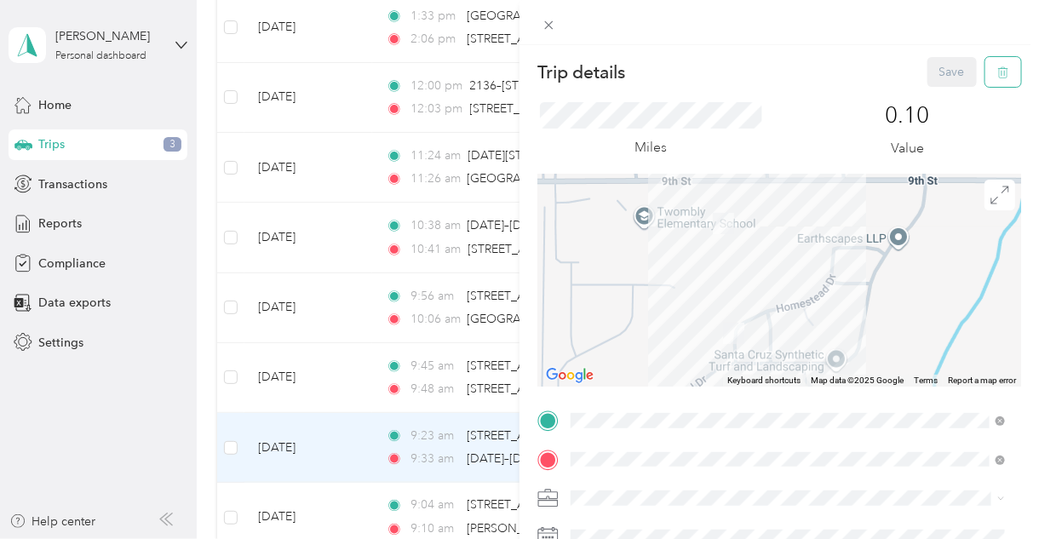
click at [997, 72] on icon "button" at bounding box center [1003, 72] width 12 height 12
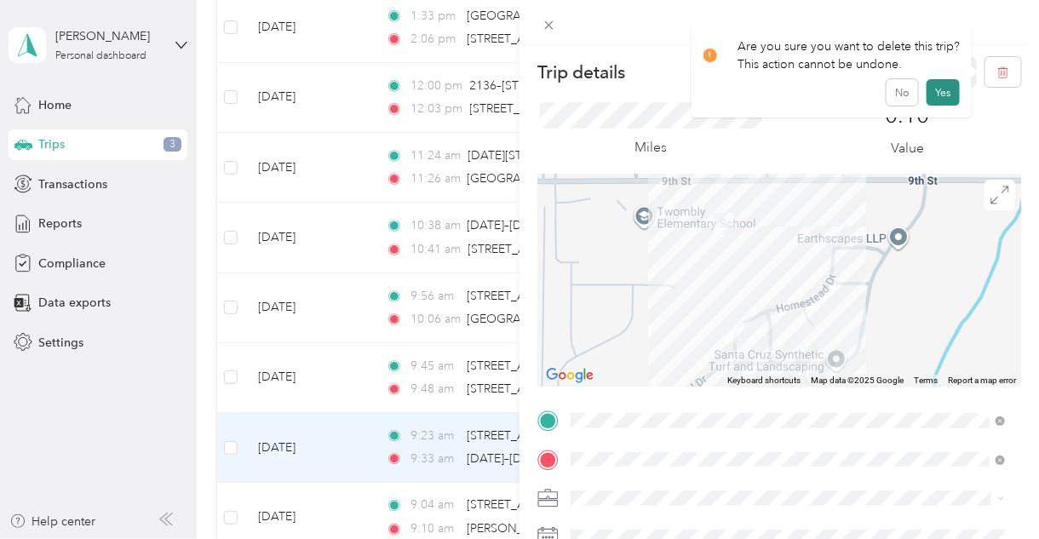
click at [948, 93] on button "Yes" at bounding box center [942, 92] width 33 height 27
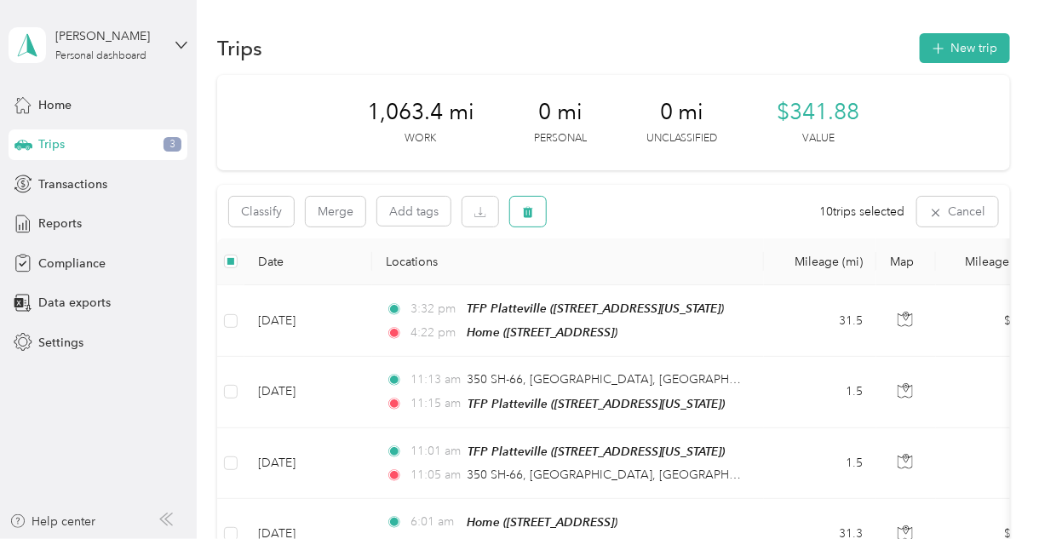
click at [534, 217] on icon "button" at bounding box center [528, 212] width 12 height 12
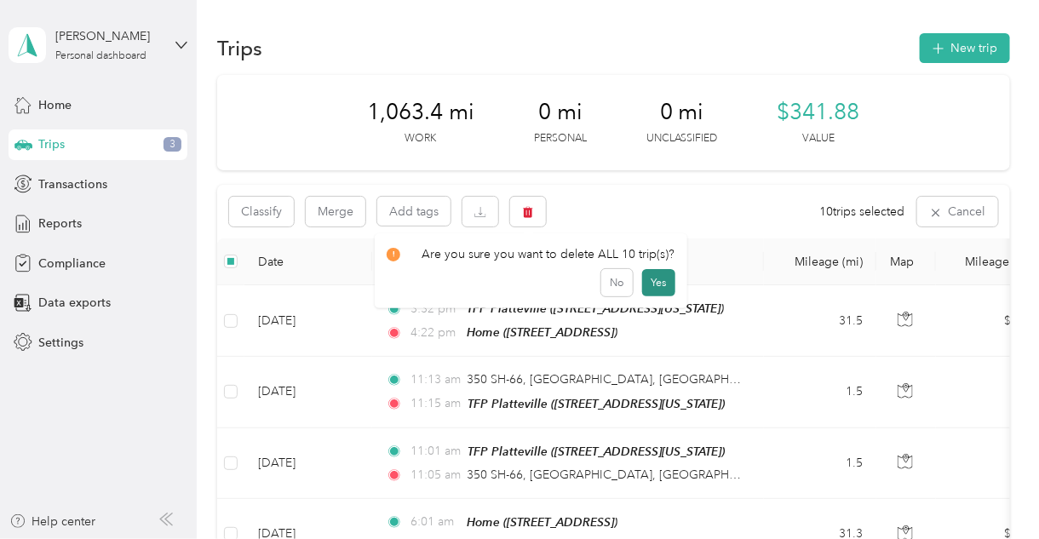
click at [650, 284] on button "Yes" at bounding box center [658, 282] width 33 height 27
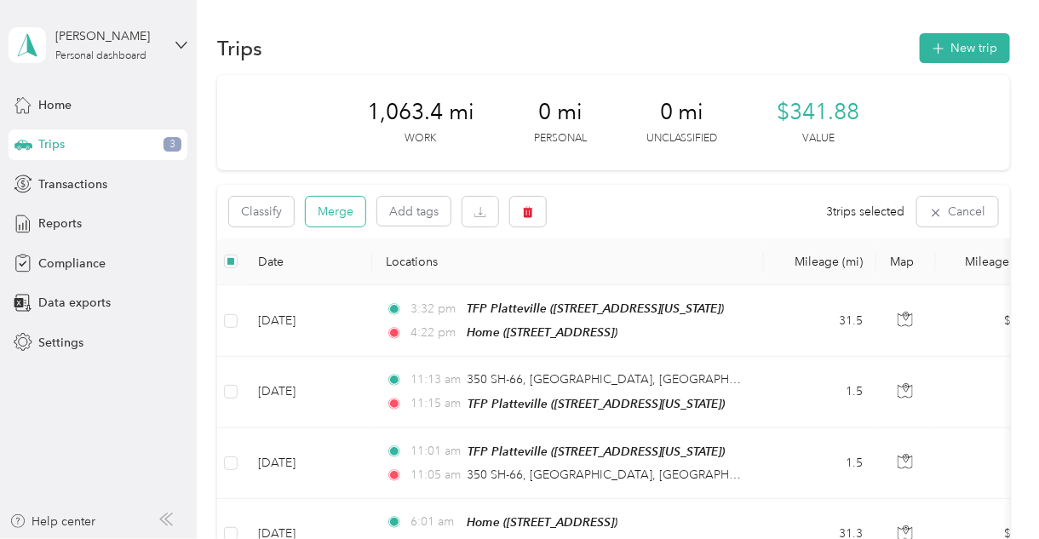
click at [352, 215] on button "Merge" at bounding box center [336, 212] width 60 height 30
click at [339, 218] on button "Merge" at bounding box center [336, 212] width 60 height 30
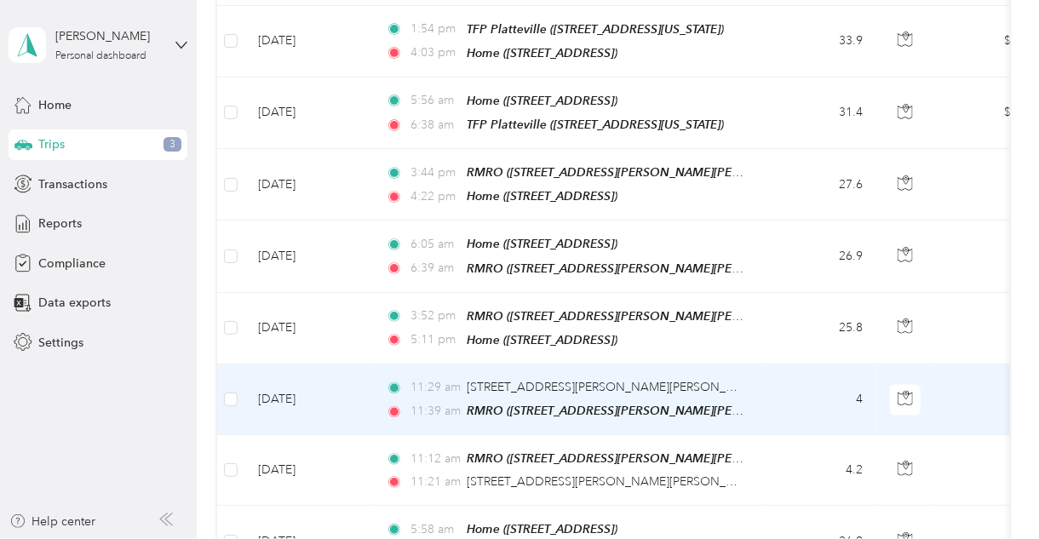
scroll to position [3337, 0]
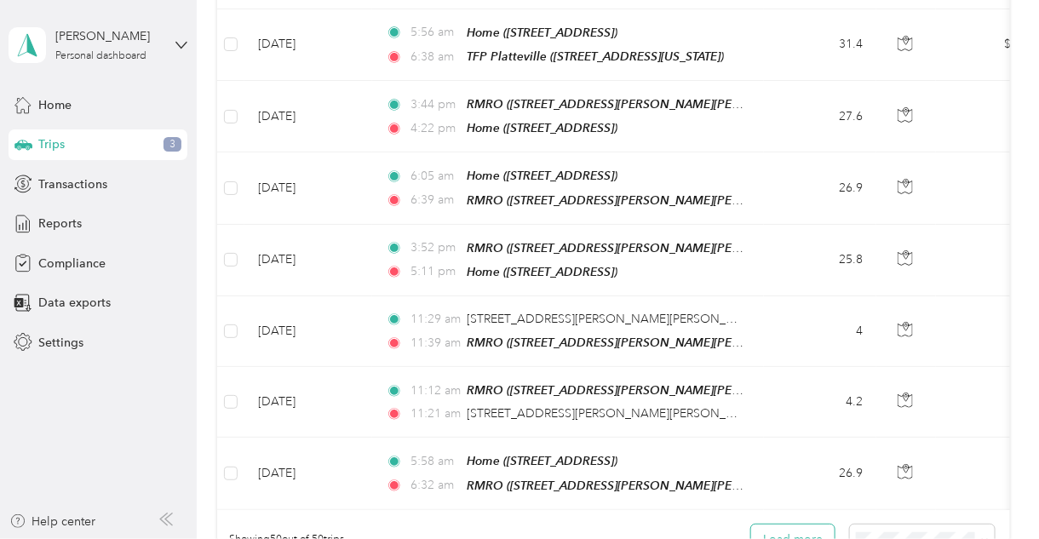
click at [791, 524] on button "Load more" at bounding box center [792, 539] width 83 height 30
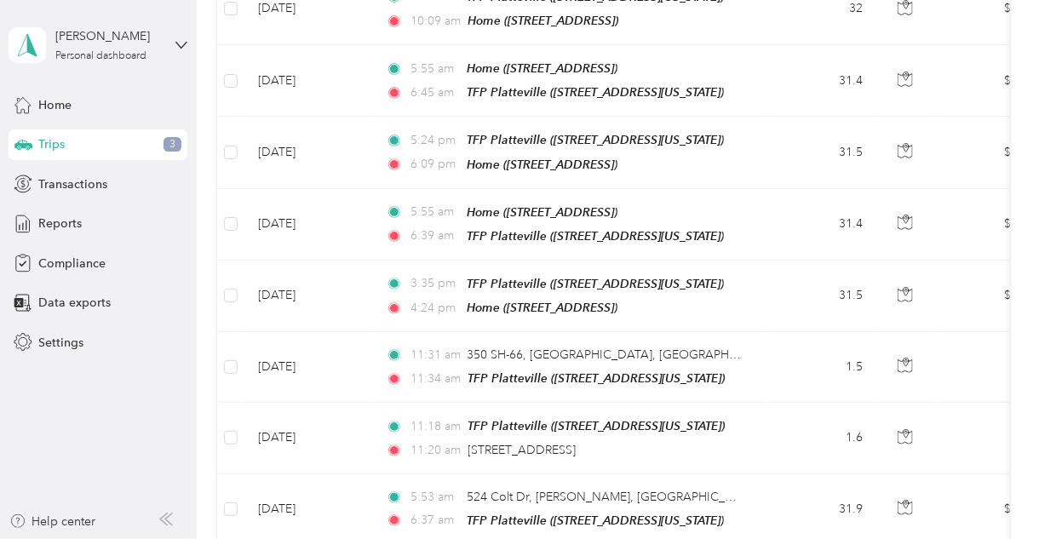
scroll to position [337, 0]
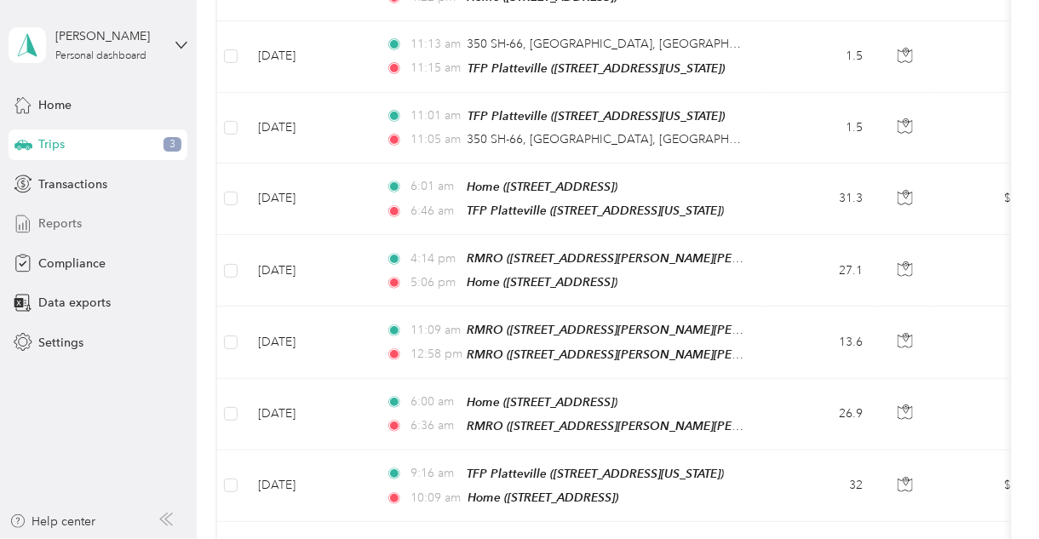
click at [89, 229] on div "Reports" at bounding box center [98, 224] width 179 height 31
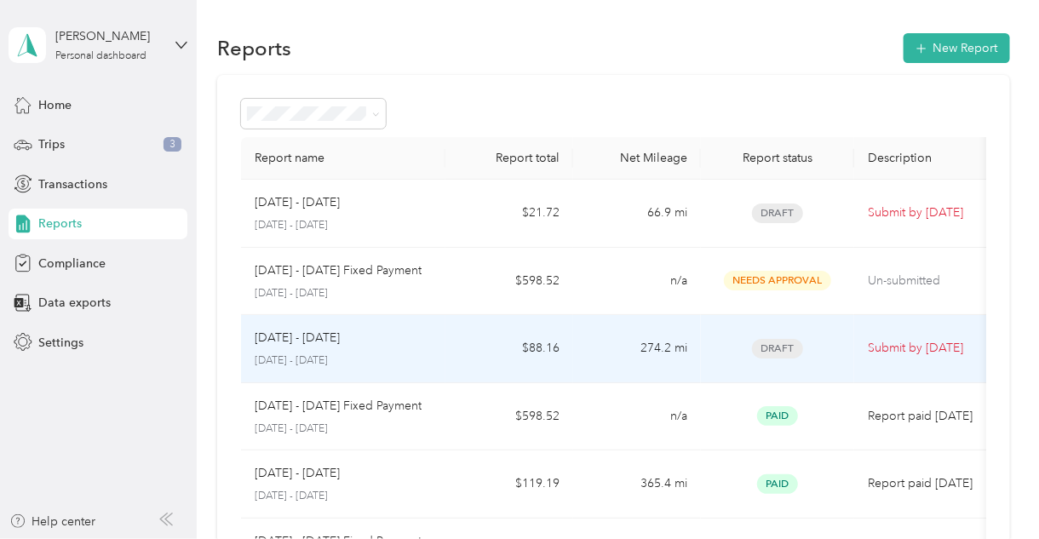
click at [441, 347] on td "[DATE] - [DATE] [DATE] - [DATE]" at bounding box center [343, 349] width 204 height 68
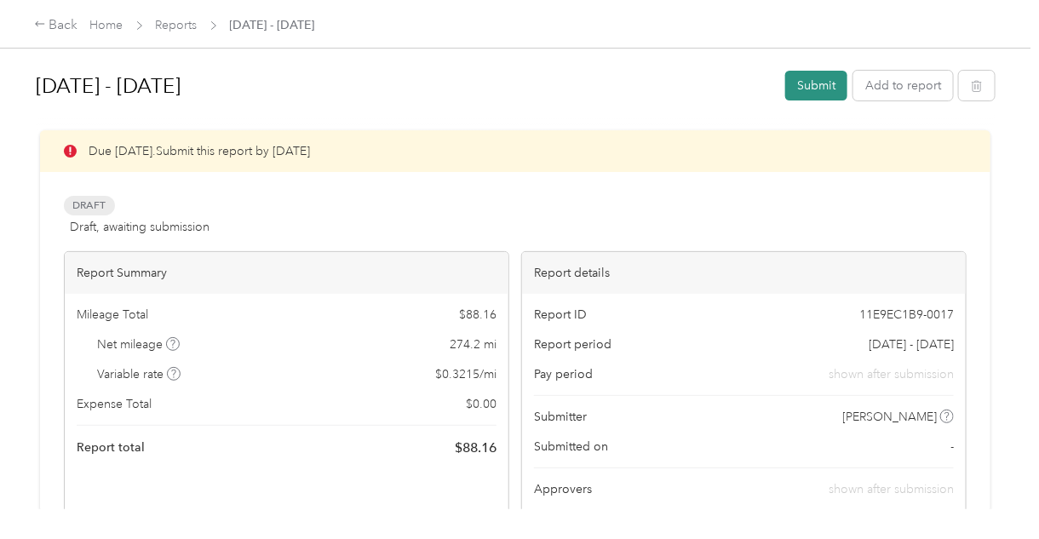
click at [803, 92] on button "Submit" at bounding box center [816, 86] width 62 height 30
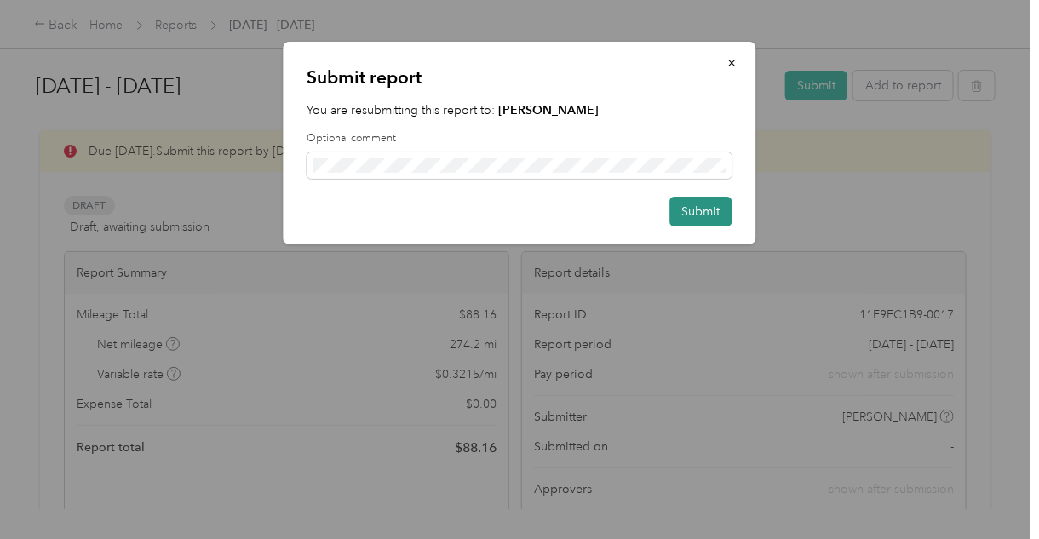
click at [694, 214] on button "Submit" at bounding box center [701, 212] width 62 height 30
